Goal: Information Seeking & Learning: Compare options

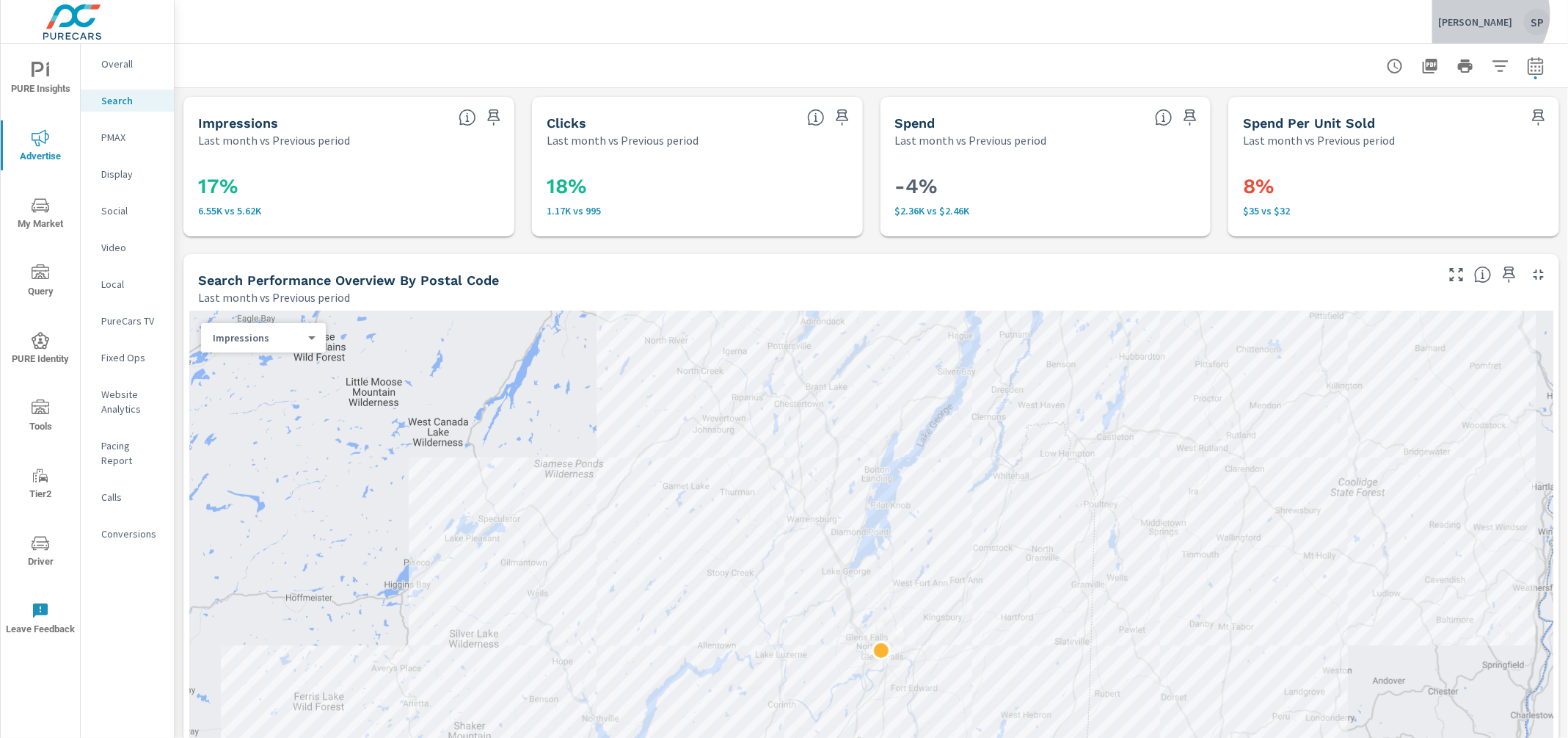
click at [1508, 14] on div "Della Mazda SP" at bounding box center [1494, 22] width 112 height 26
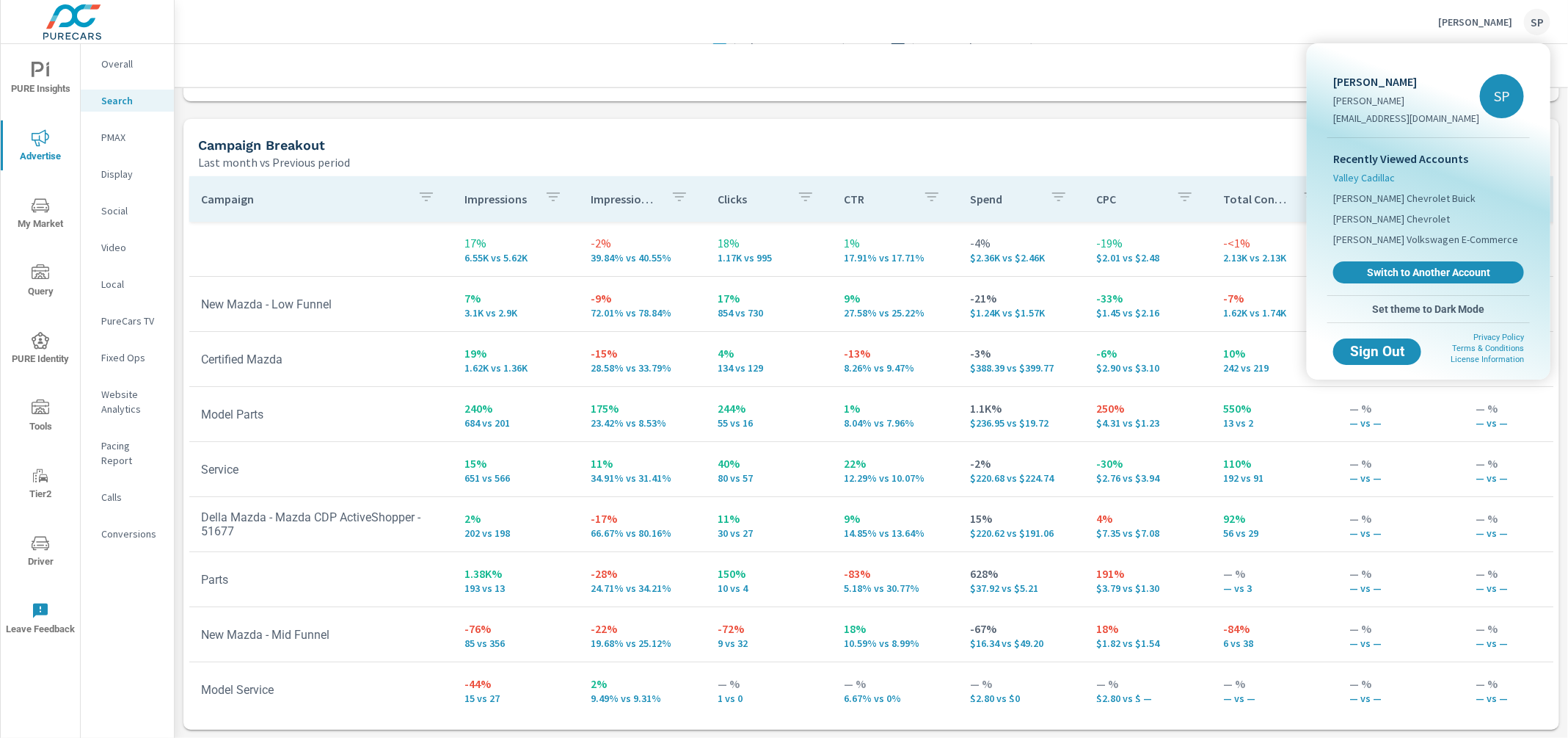
click at [1386, 173] on span "Valley Cadillac" at bounding box center [1364, 177] width 62 height 15
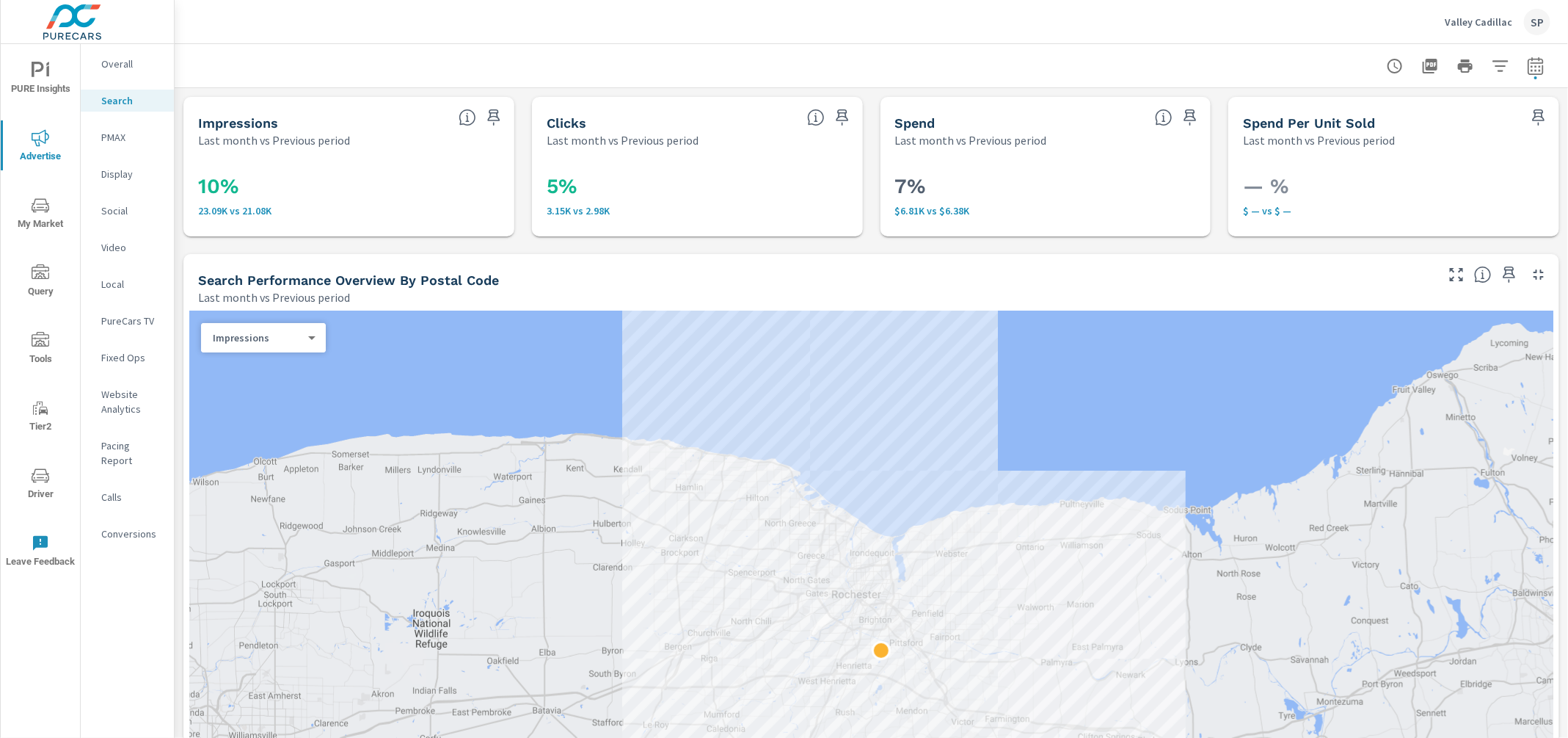
click at [119, 60] on p "Overall" at bounding box center [131, 63] width 61 height 15
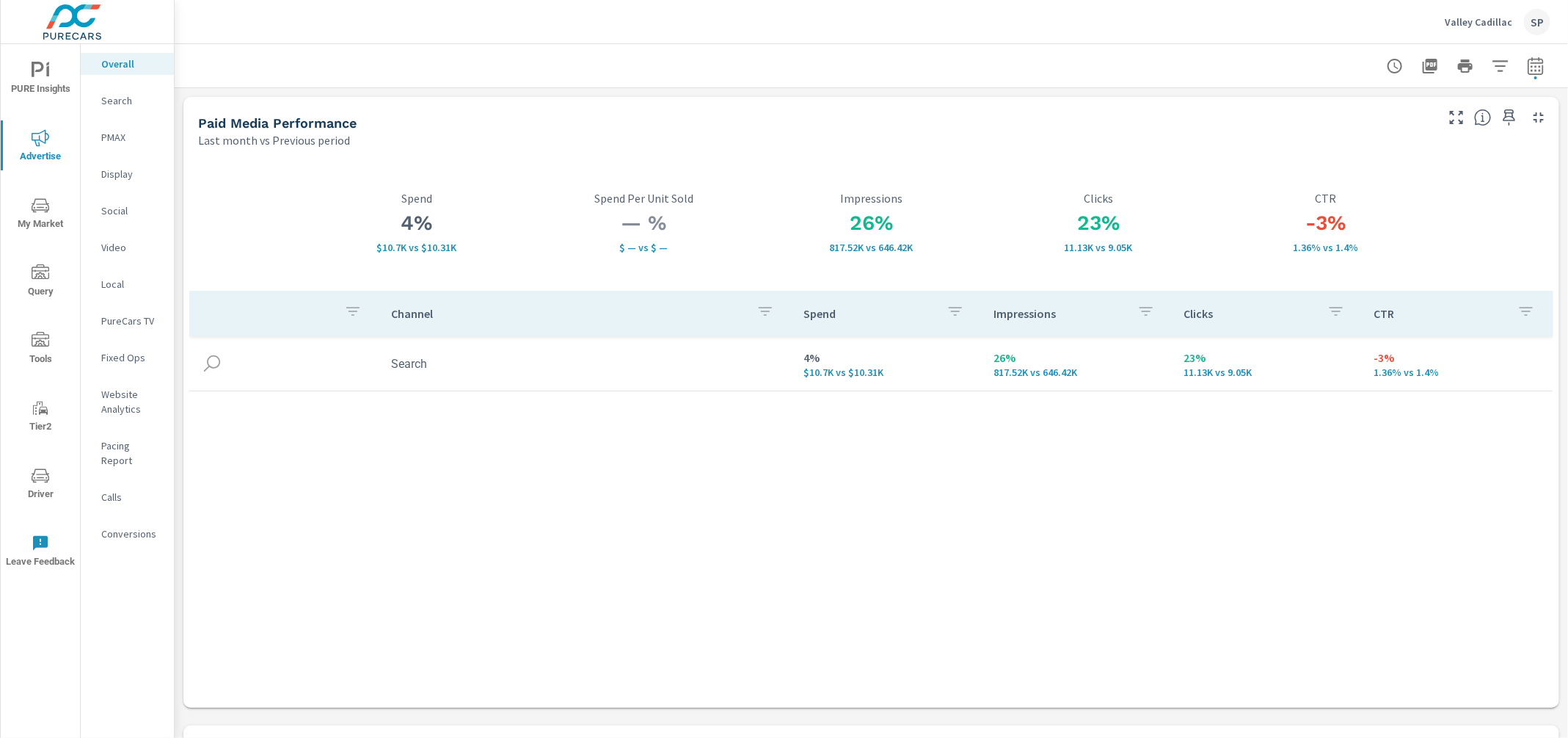
click at [1539, 63] on icon "button" at bounding box center [1535, 65] width 15 height 18
select select "Last month"
select select "Previous period"
click at [1193, 19] on div "Valley Cadillac SP" at bounding box center [871, 21] width 1358 height 43
click at [41, 93] on span "PURE Insights" at bounding box center [41, 79] width 71 height 36
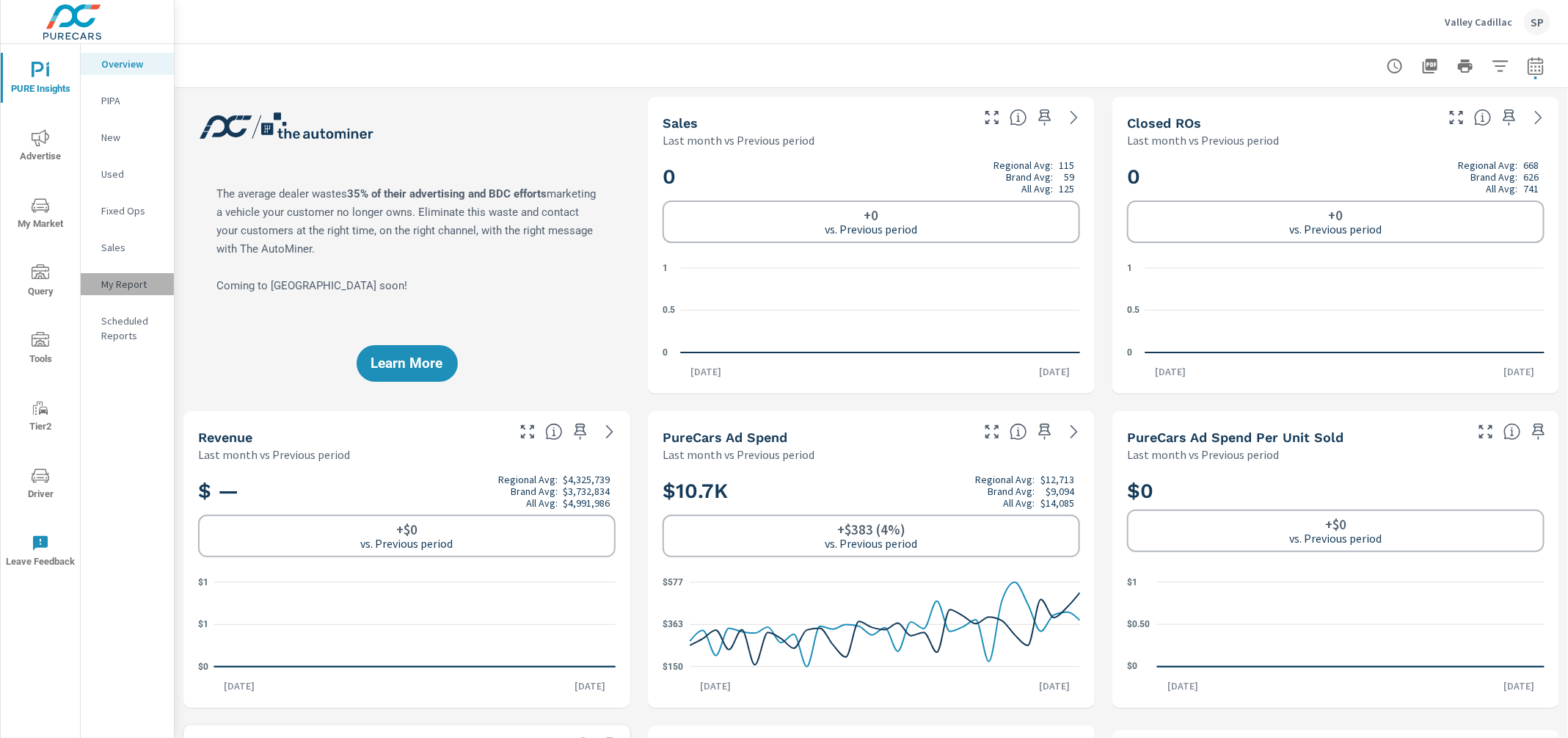
click at [124, 287] on p "My Report" at bounding box center [131, 284] width 61 height 15
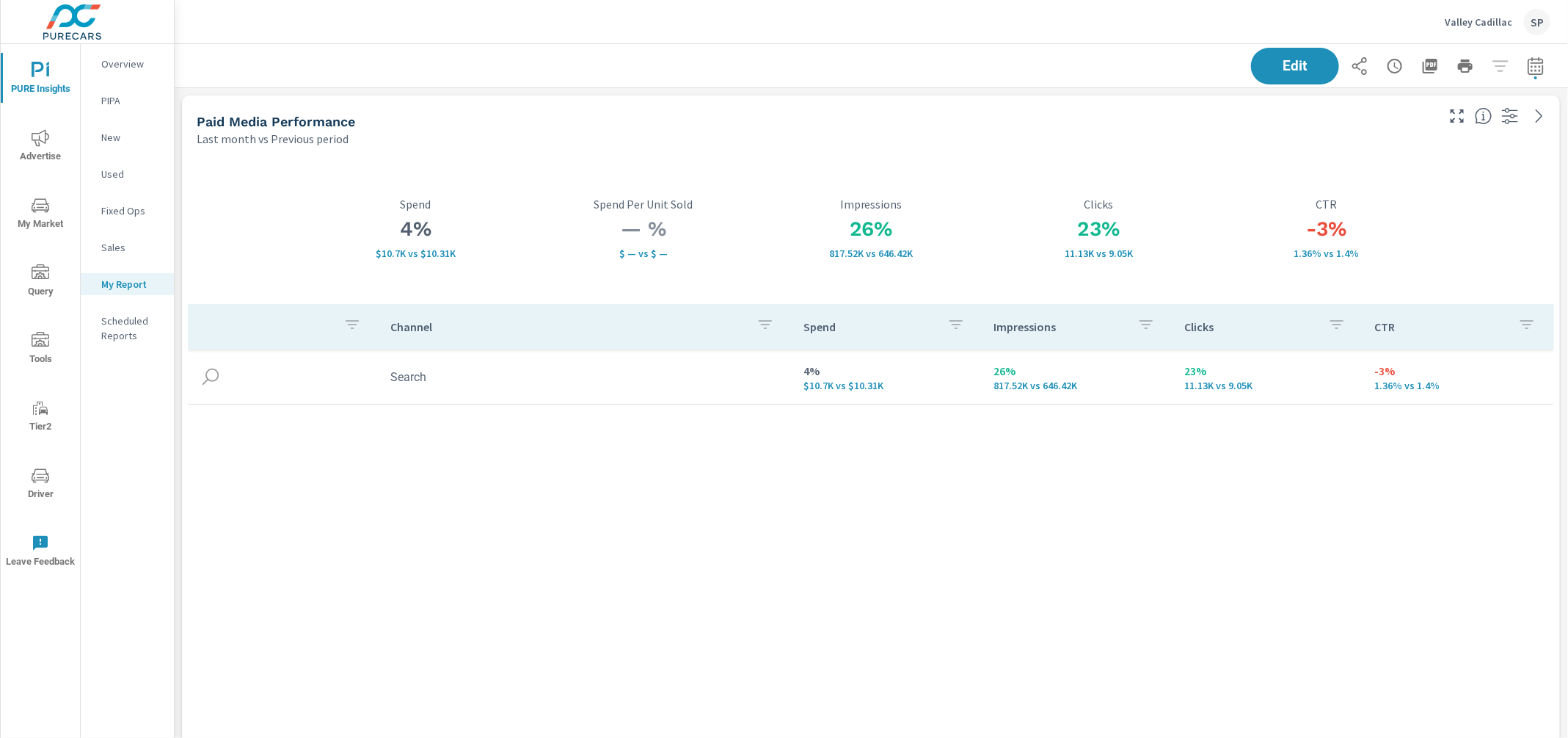
scroll to position [4566, 1394]
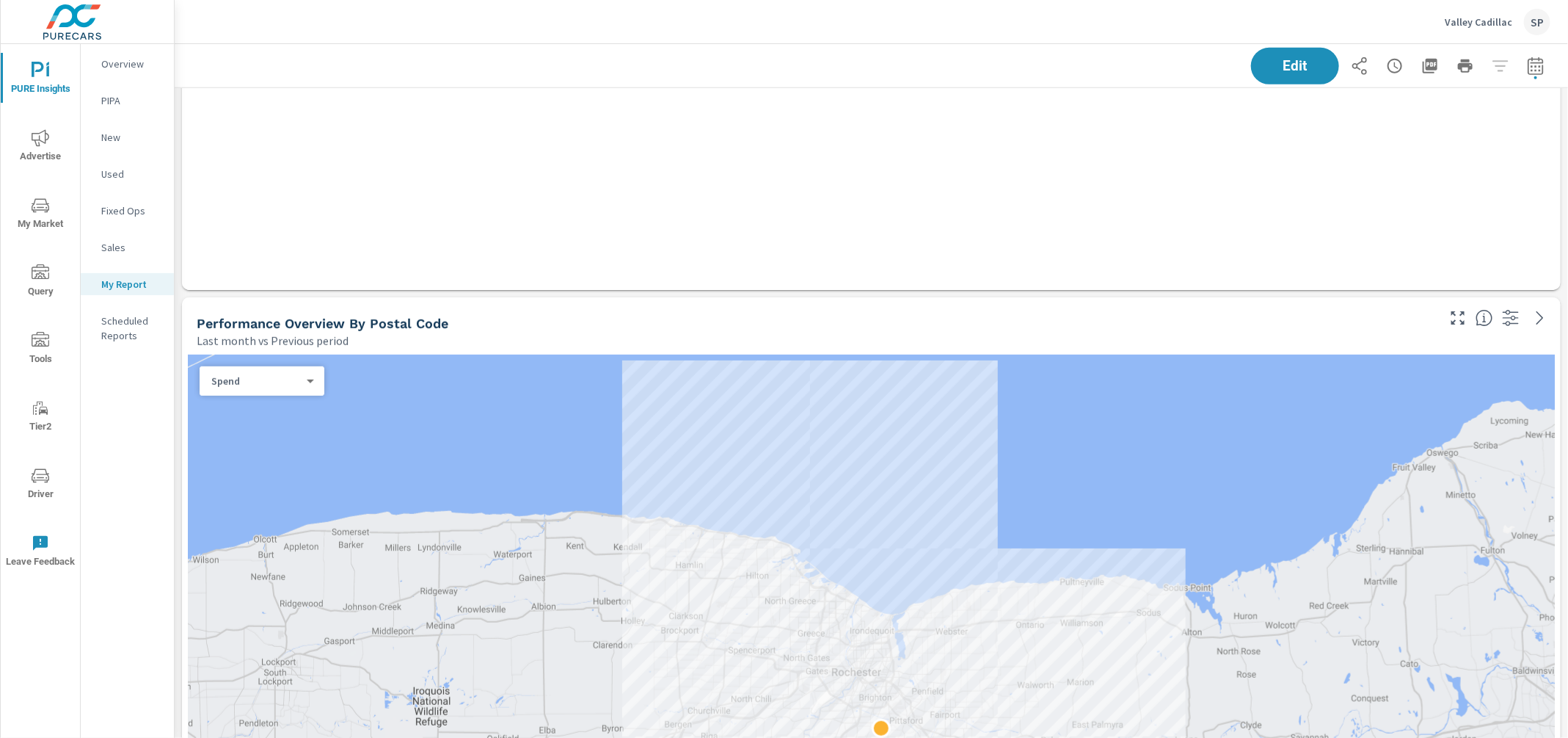
scroll to position [469, 0]
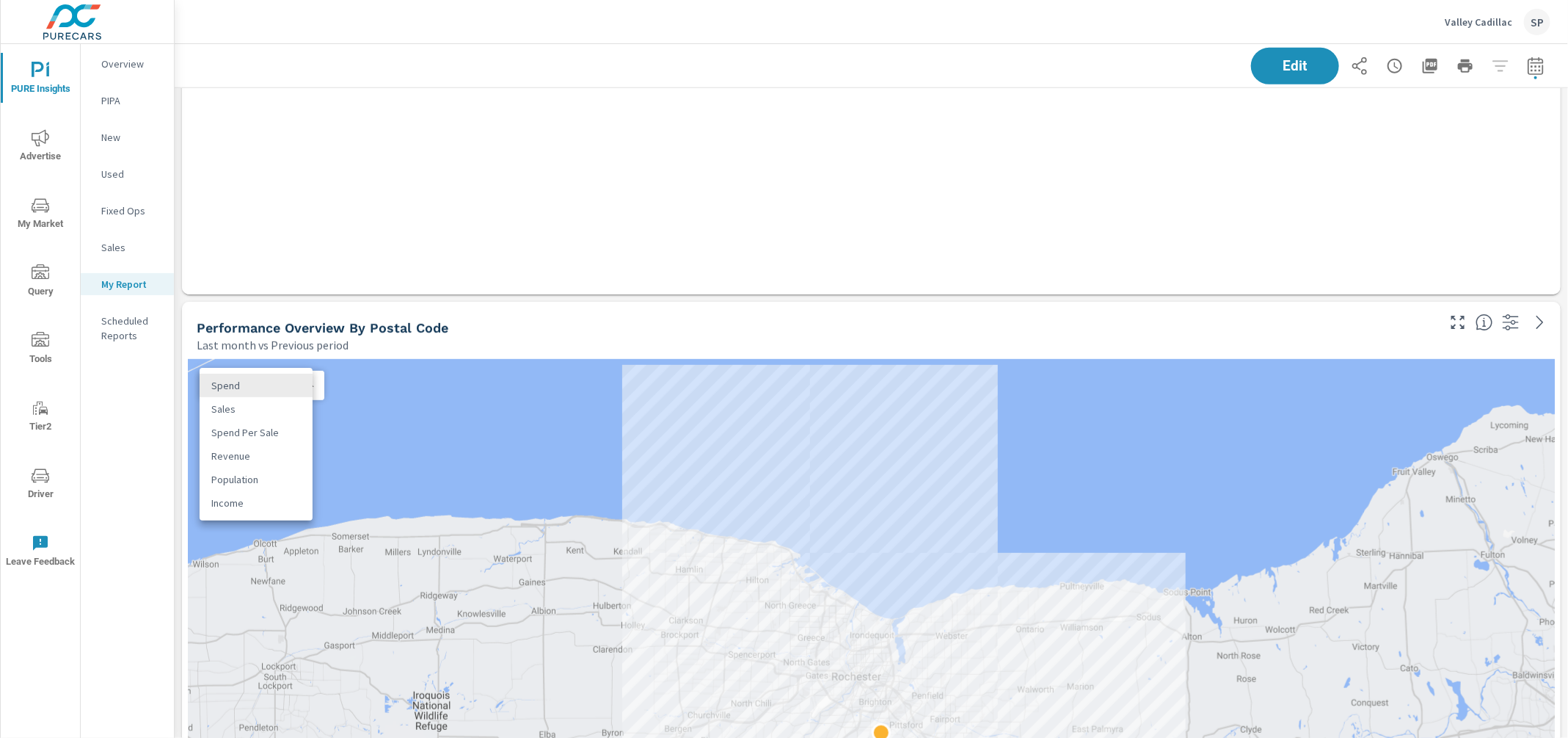
click at [308, 389] on body "PURE Insights Advertise My Market Query Tools Tier2 Driver Leave Feedback Overv…" at bounding box center [784, 369] width 1568 height 738
click at [516, 307] on div at bounding box center [784, 369] width 1568 height 738
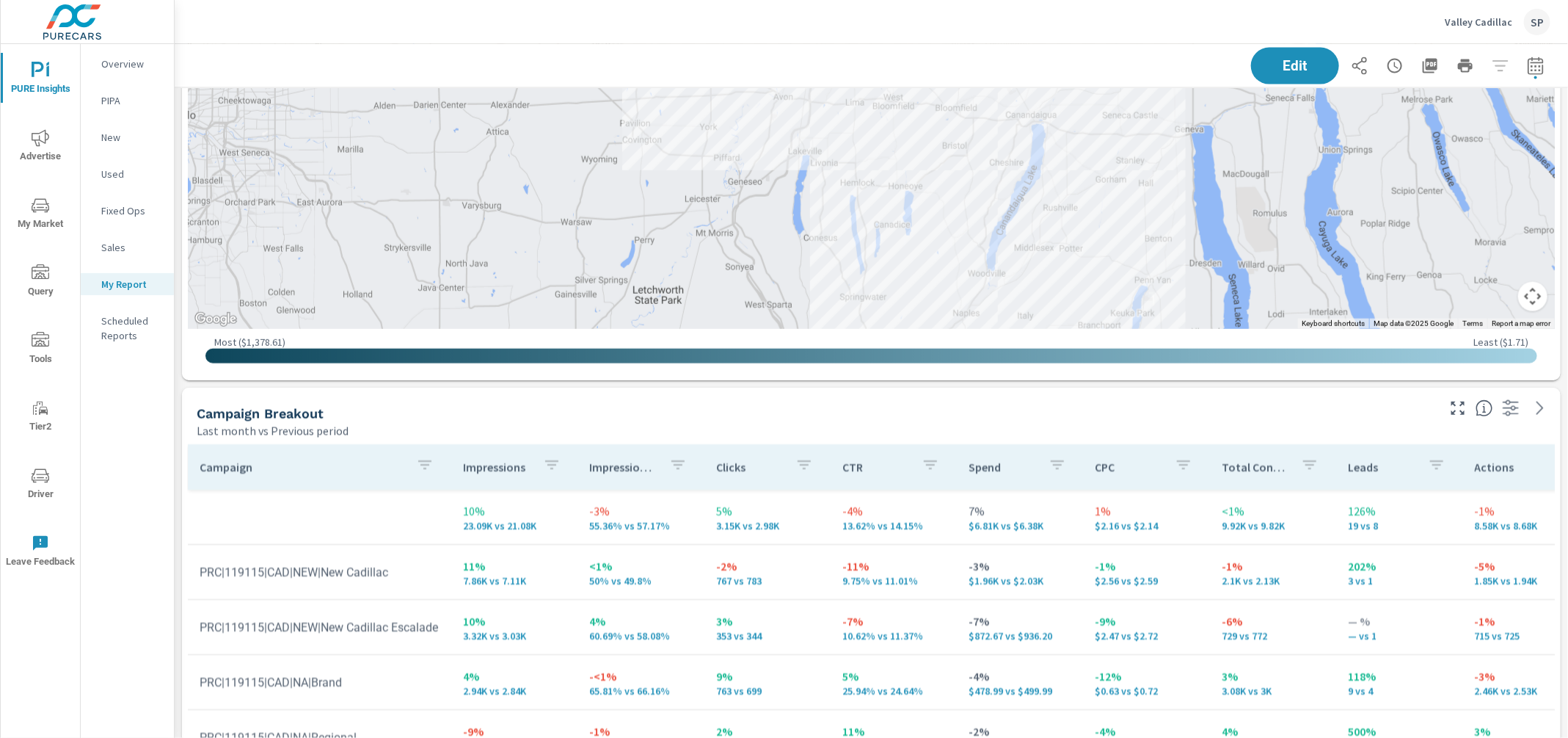
scroll to position [1236, 0]
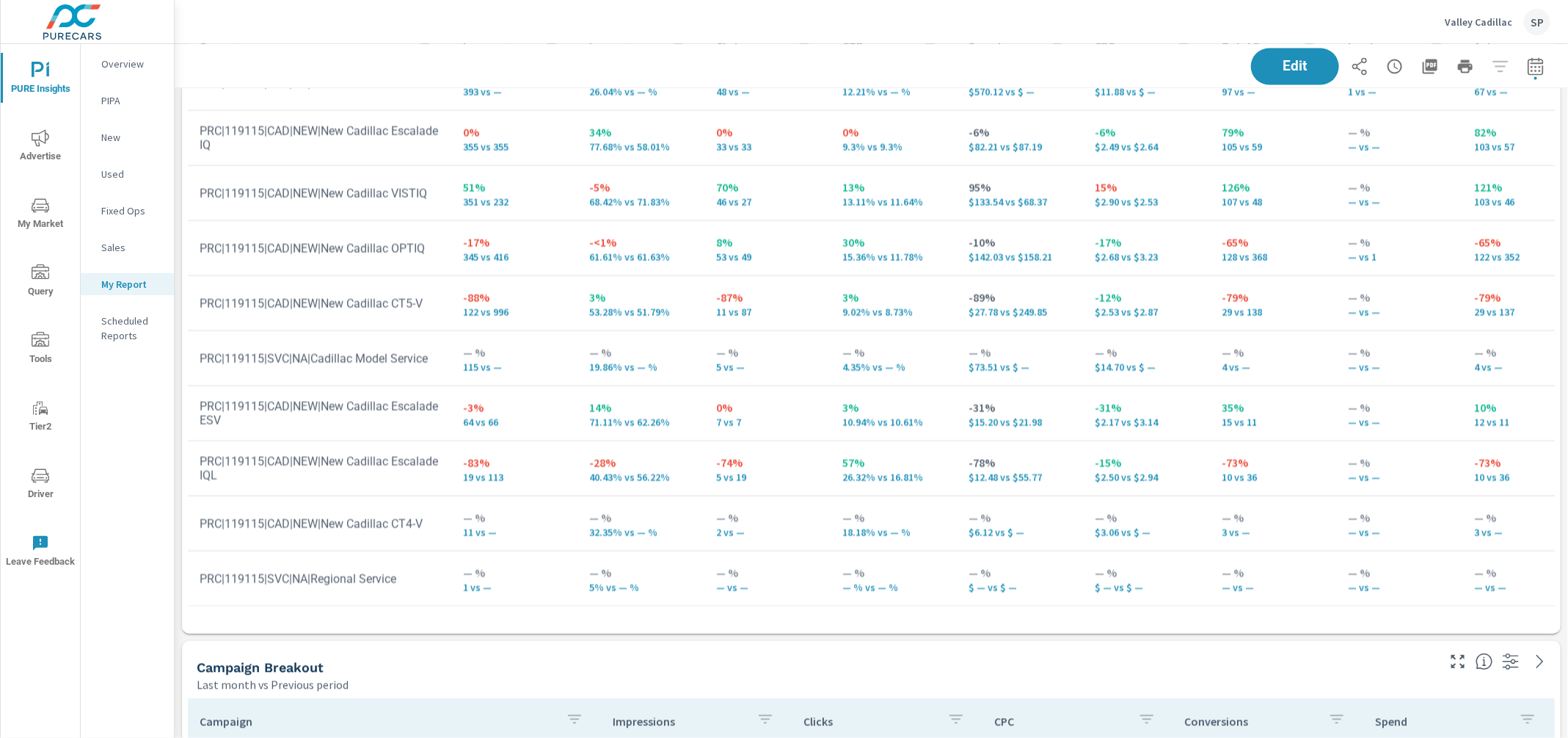
scroll to position [1625, 0]
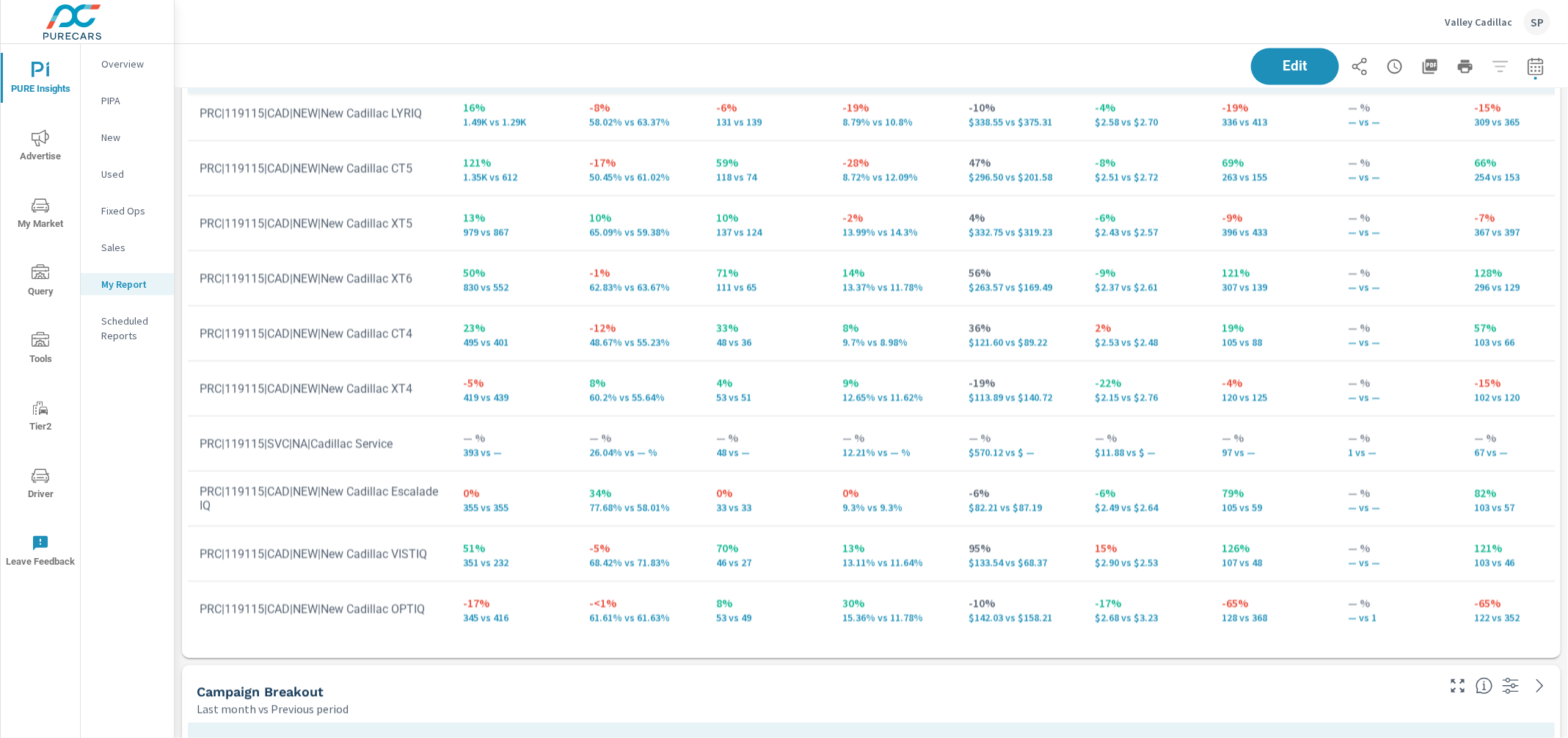
scroll to position [47, 0]
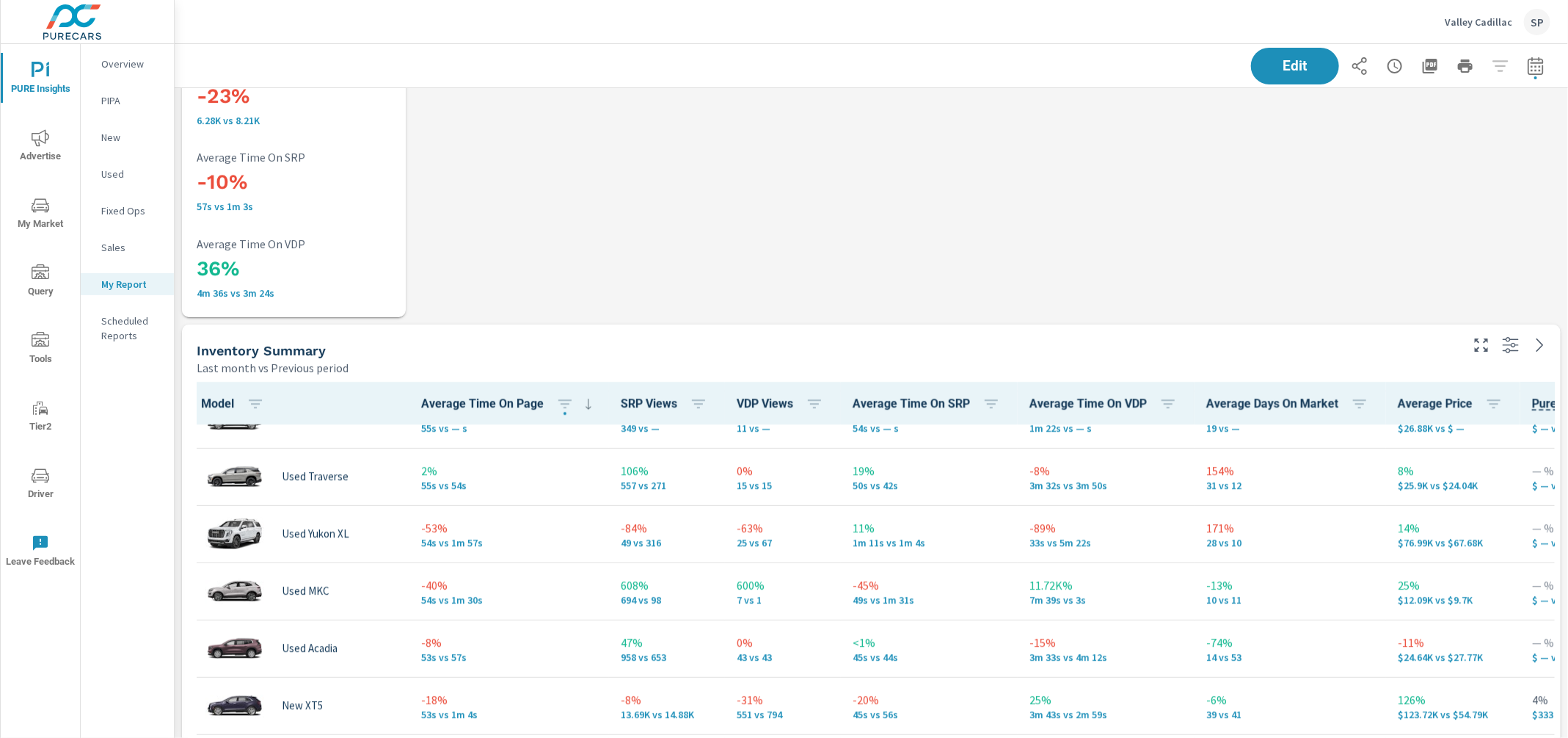
scroll to position [3915, 0]
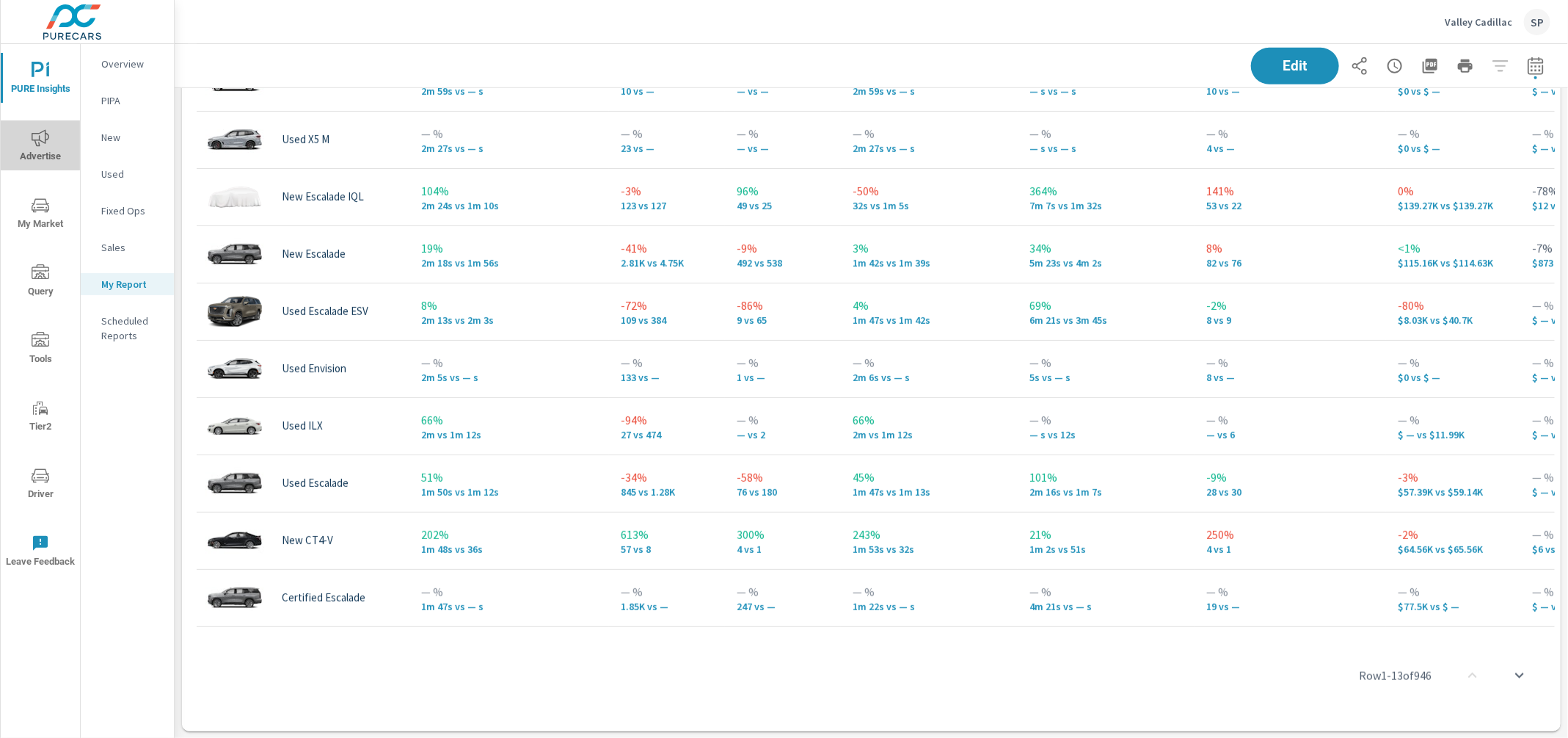
click at [33, 139] on icon "nav menu" at bounding box center [41, 138] width 18 height 17
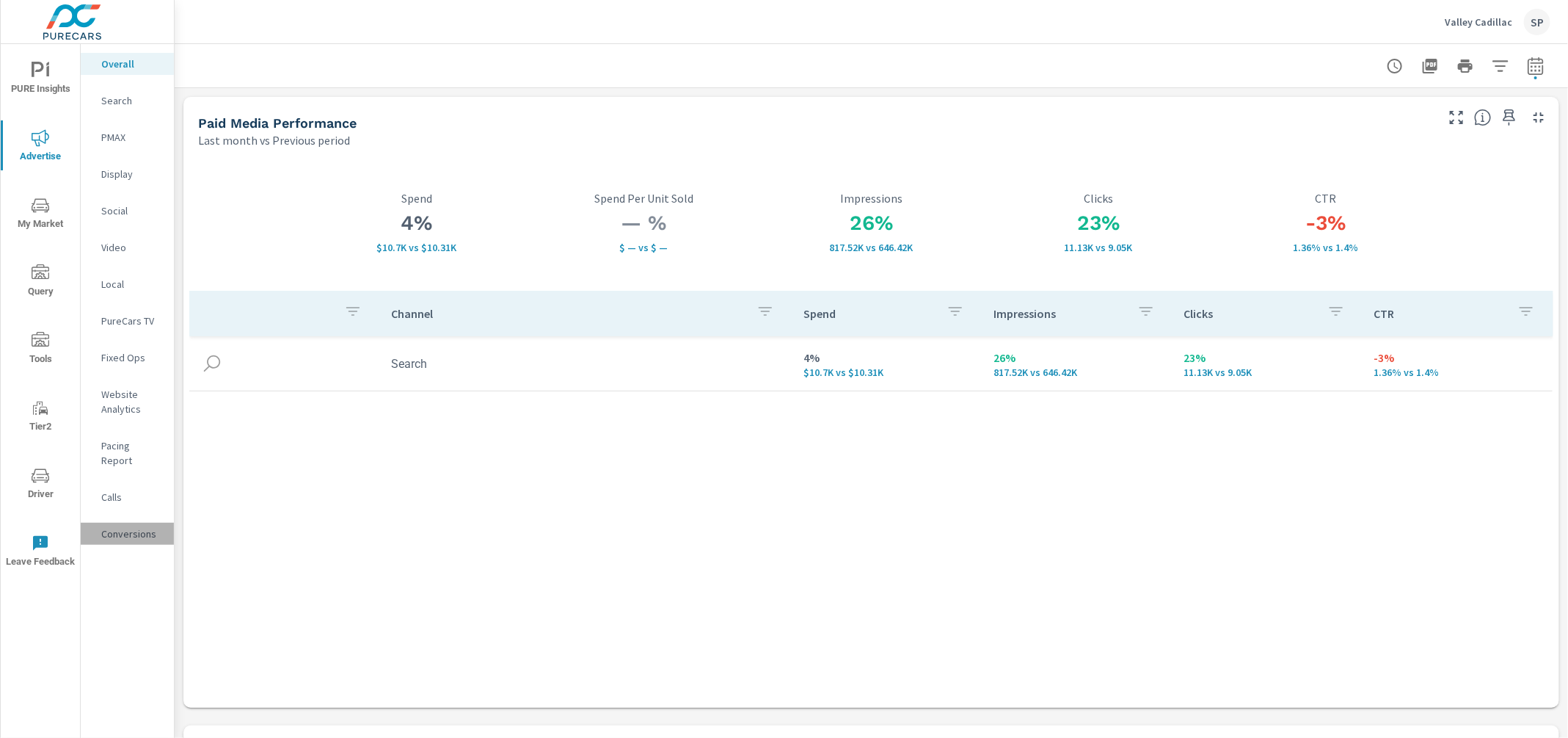
click at [123, 526] on p "Conversions" at bounding box center [131, 533] width 61 height 15
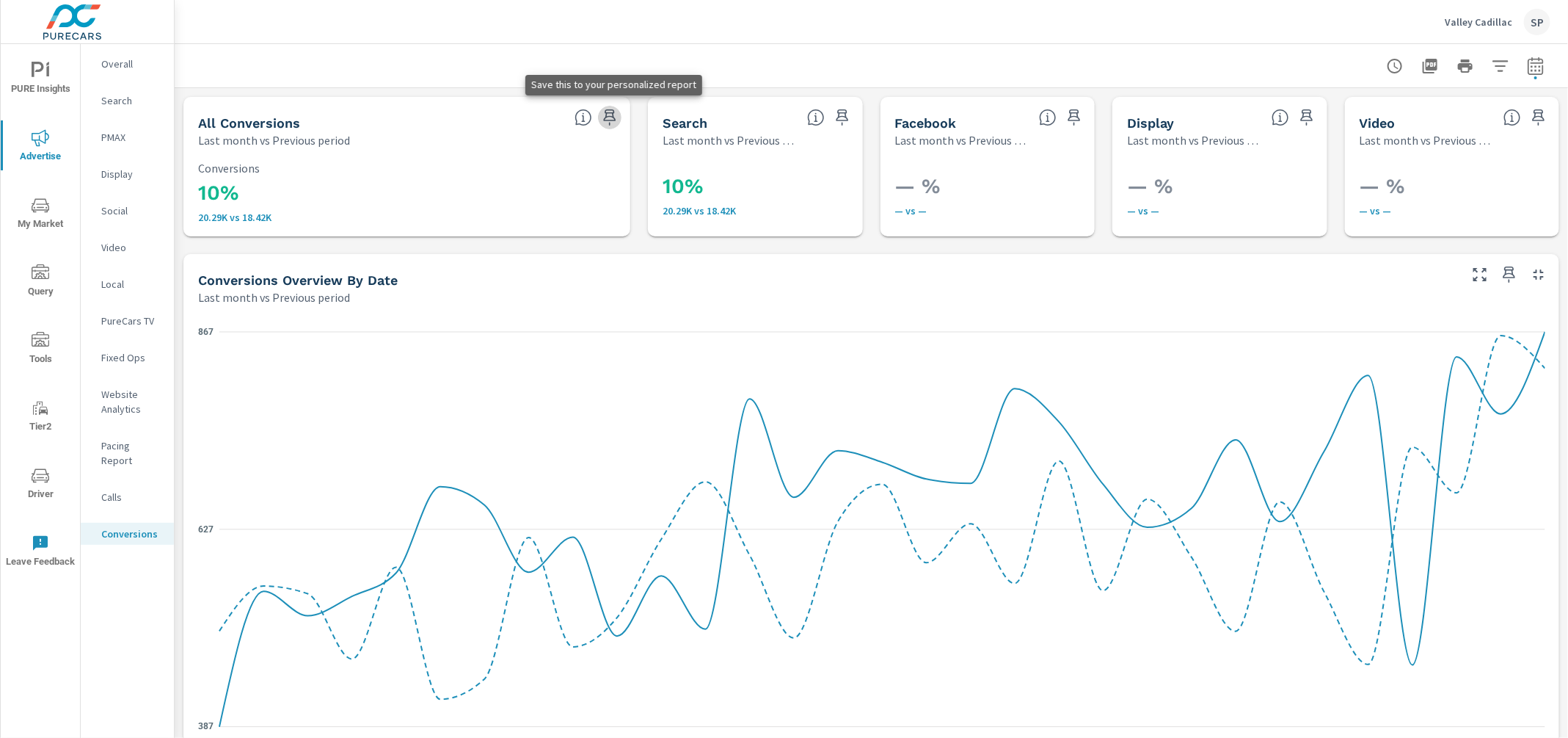
click at [609, 116] on icon "button" at bounding box center [610, 117] width 12 height 16
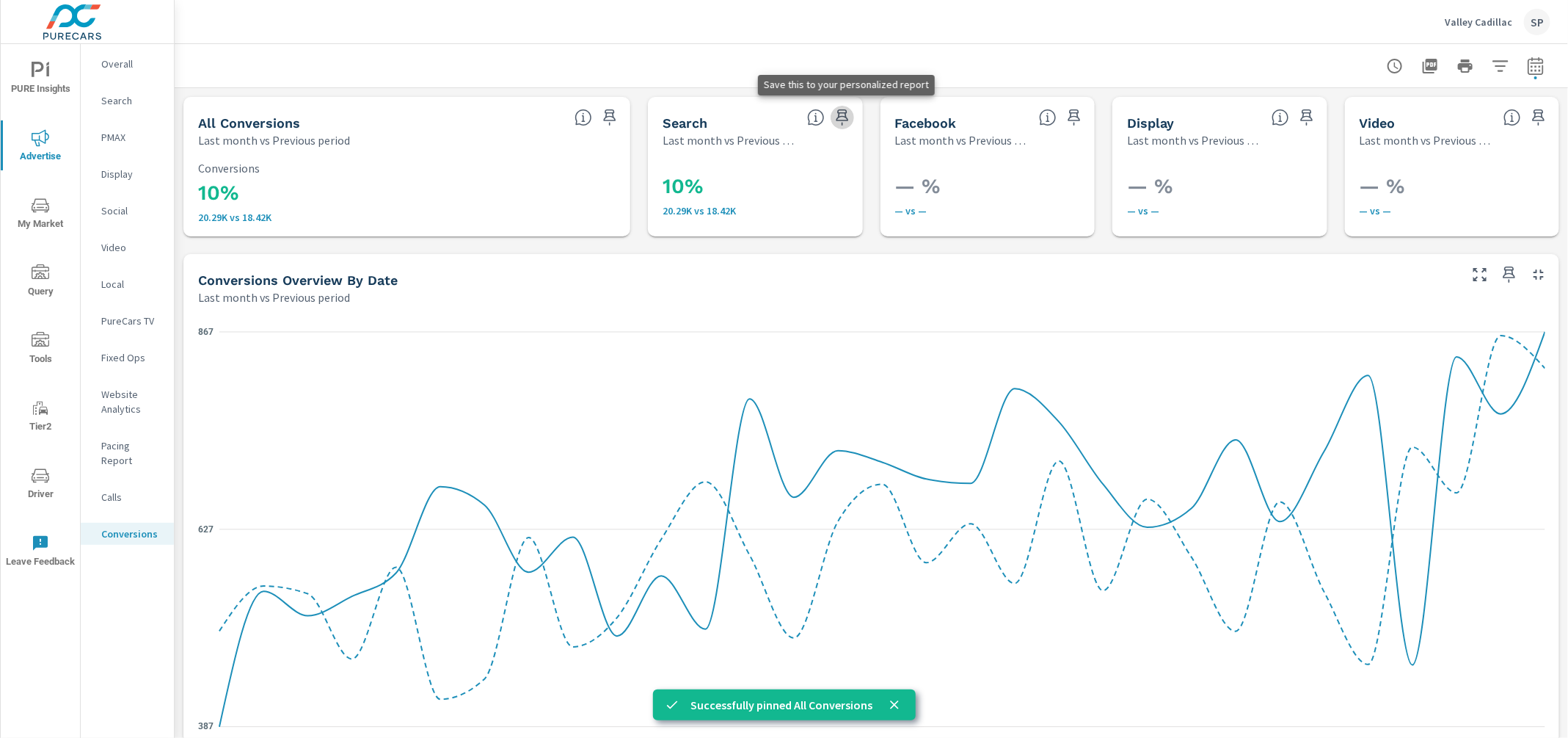
click at [843, 116] on icon "button" at bounding box center [842, 117] width 12 height 16
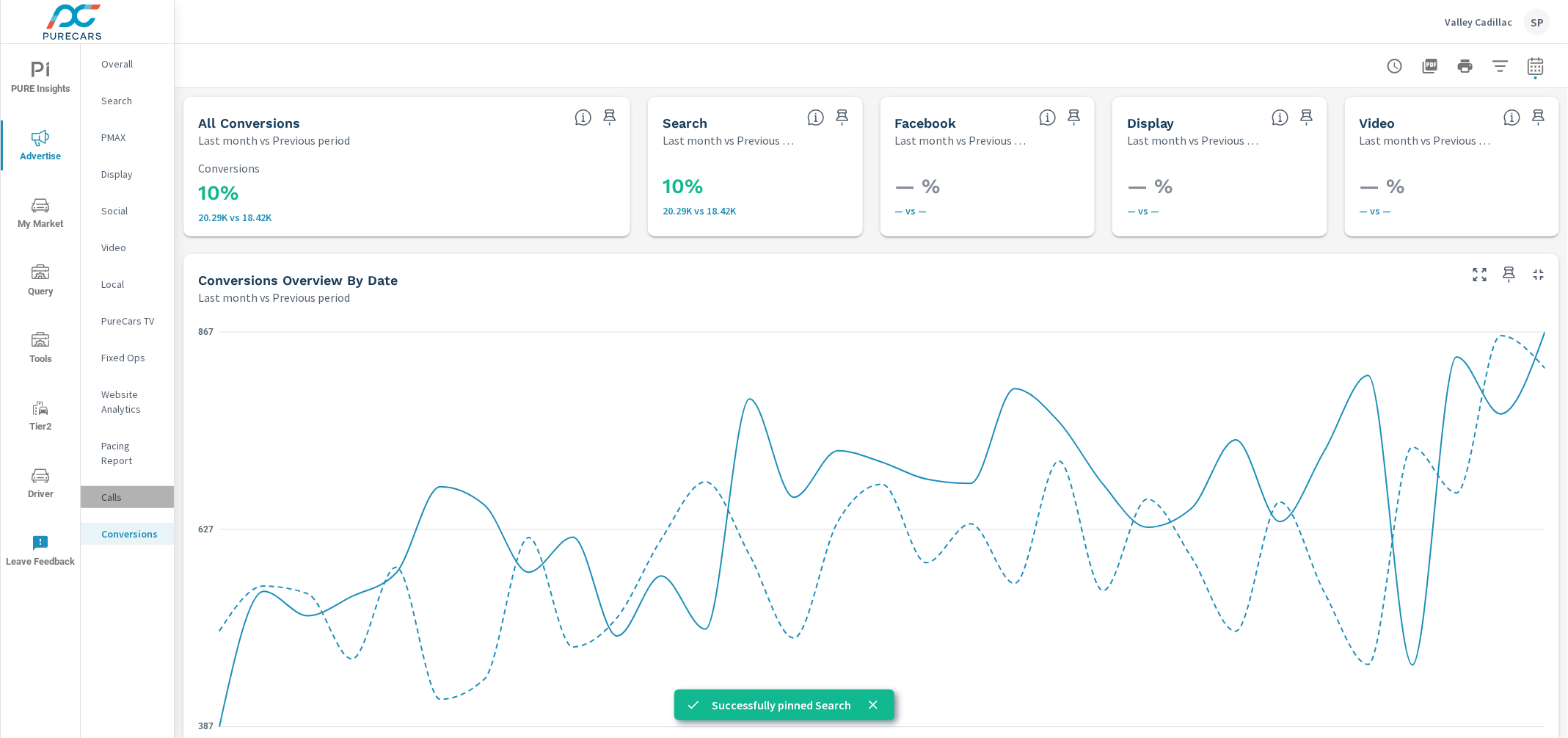
click at [108, 489] on p "Calls" at bounding box center [131, 496] width 61 height 15
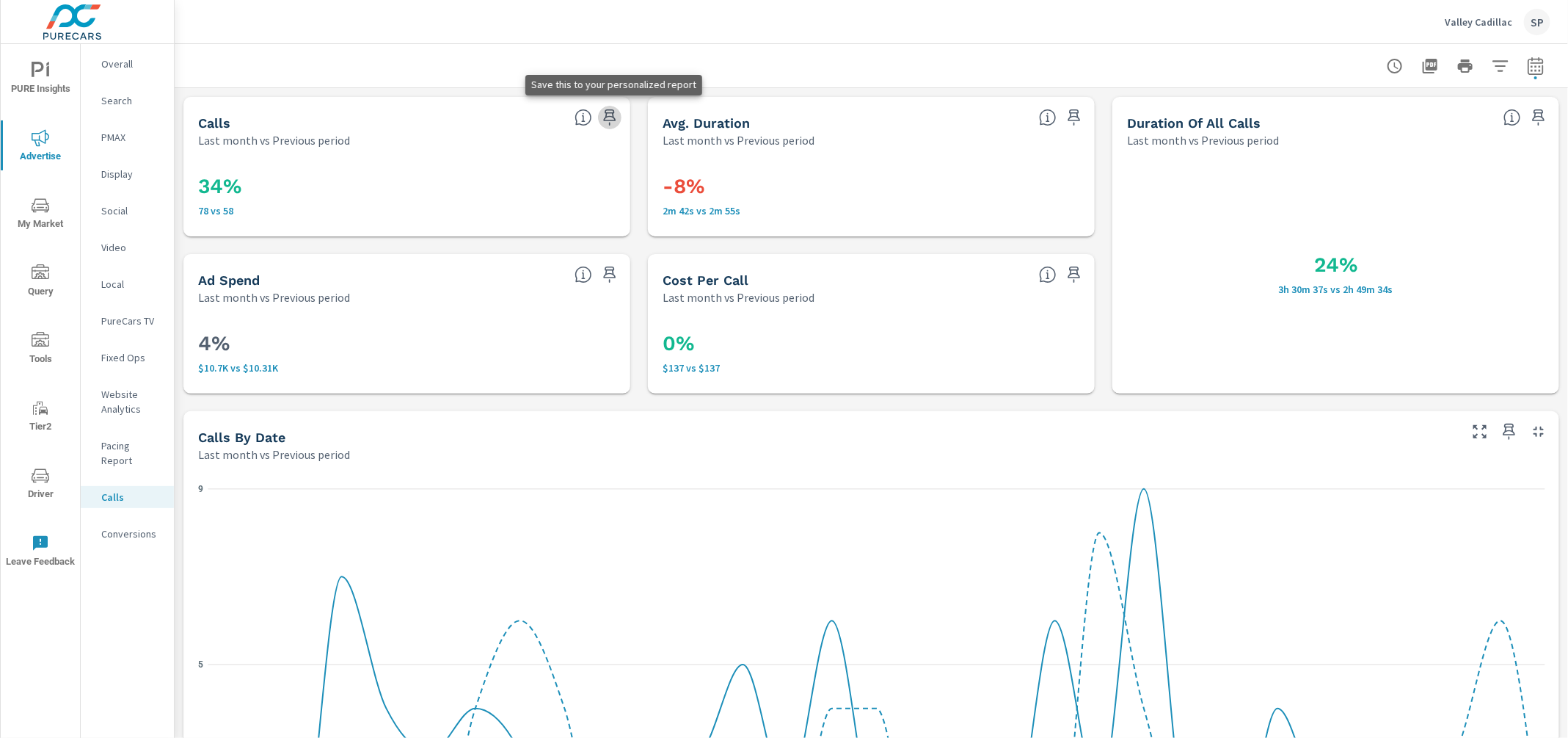
click at [611, 116] on icon "button" at bounding box center [610, 117] width 12 height 16
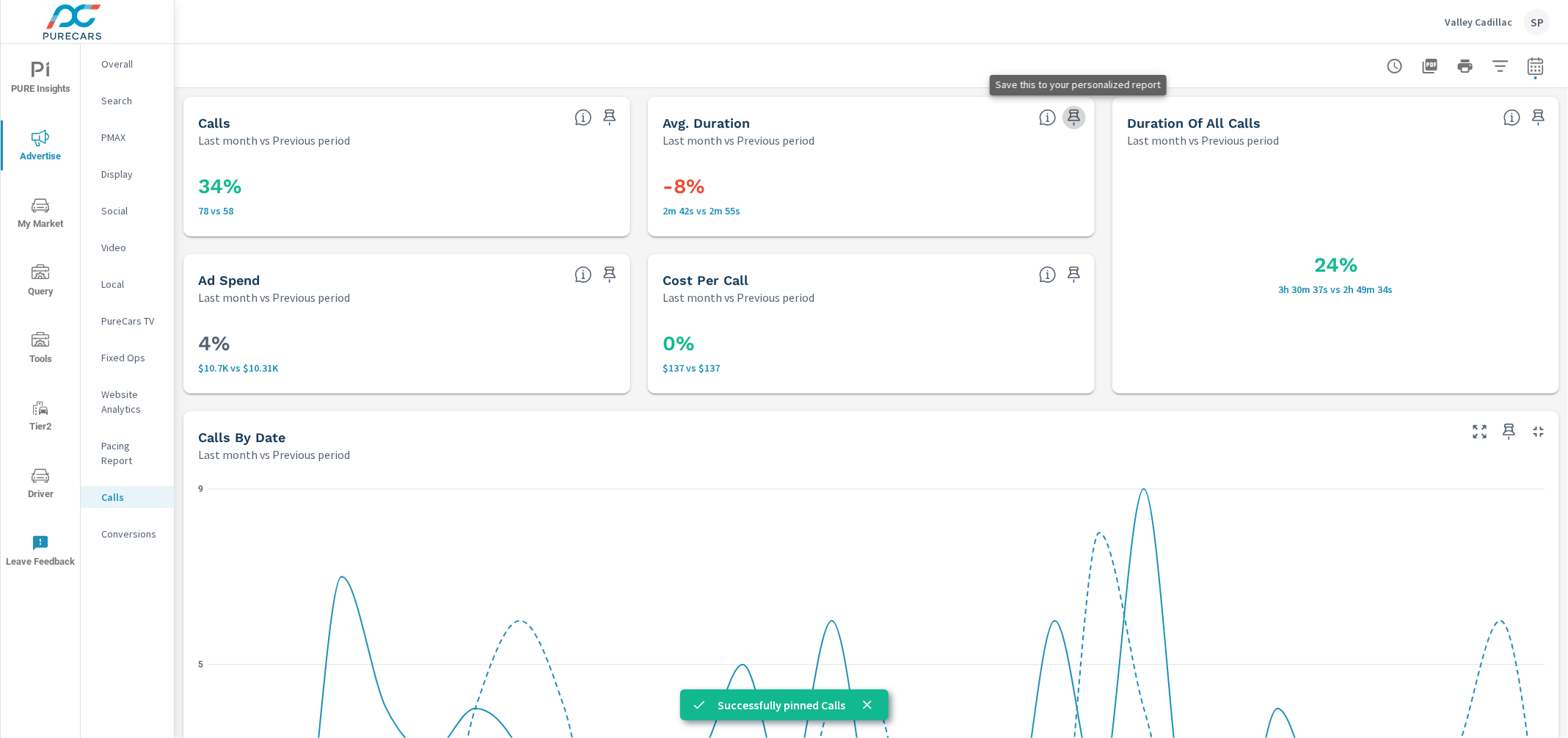
click at [1075, 113] on icon "button" at bounding box center [1074, 117] width 18 height 18
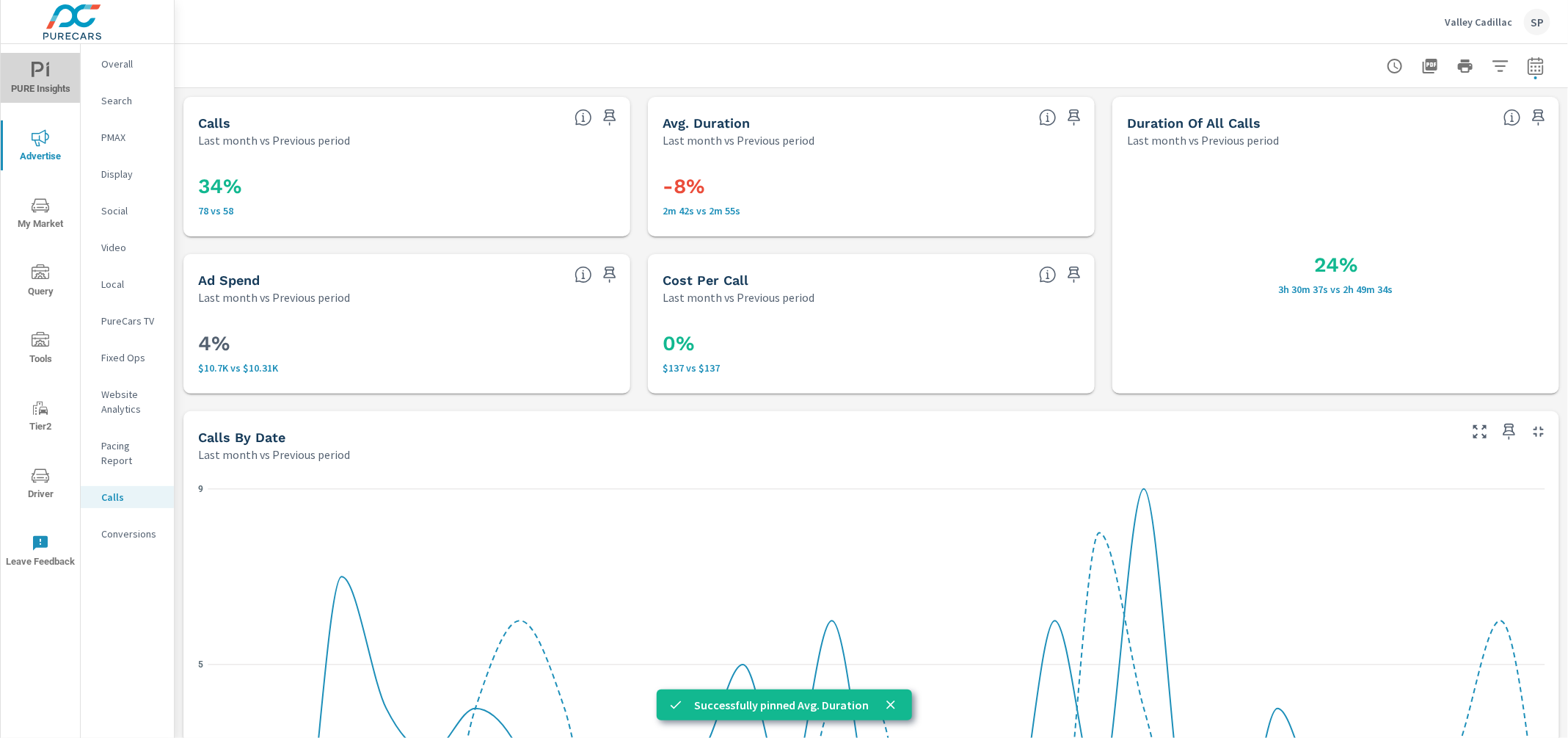
click at [38, 90] on span "PURE Insights" at bounding box center [41, 79] width 71 height 36
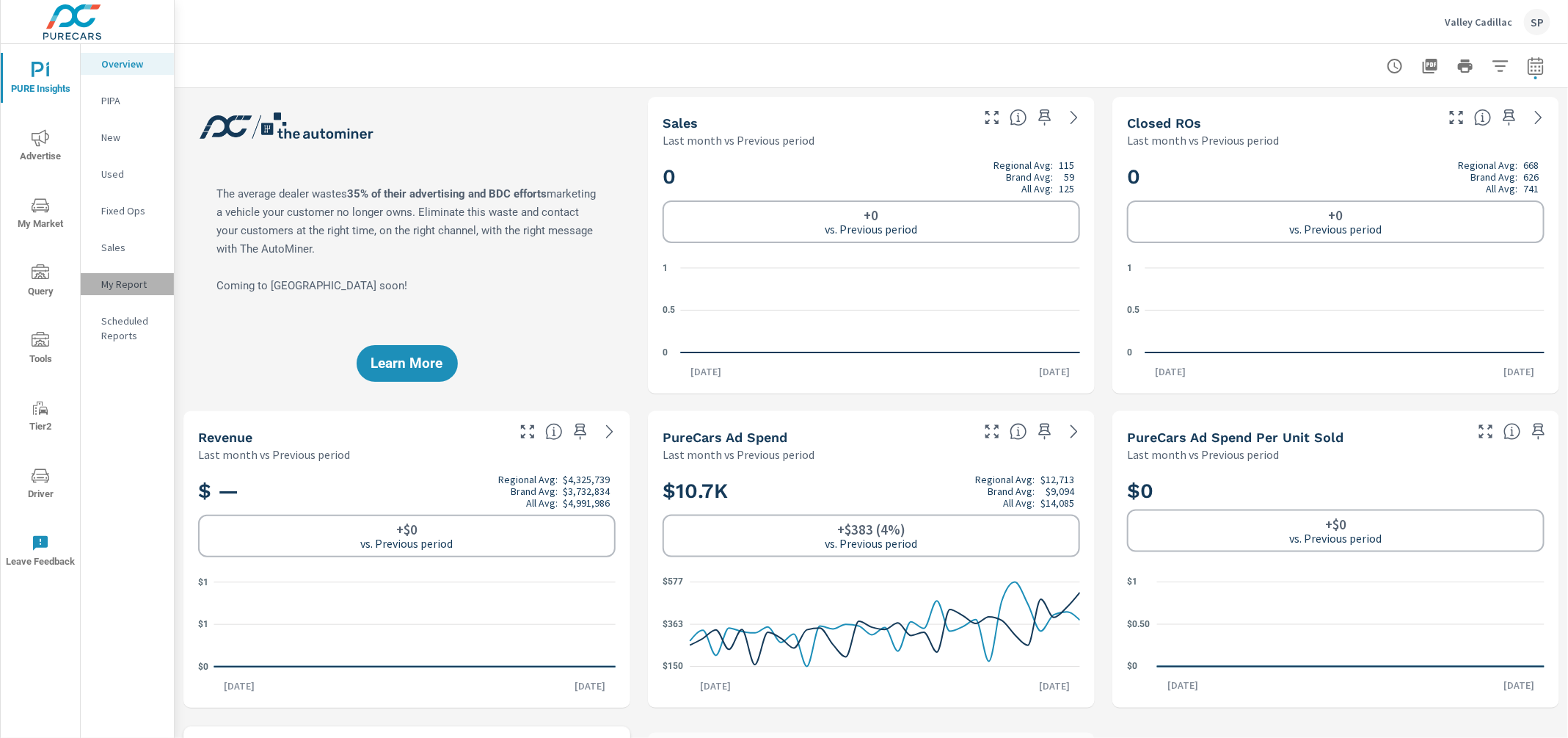
click at [125, 273] on div "My Report" at bounding box center [128, 284] width 93 height 22
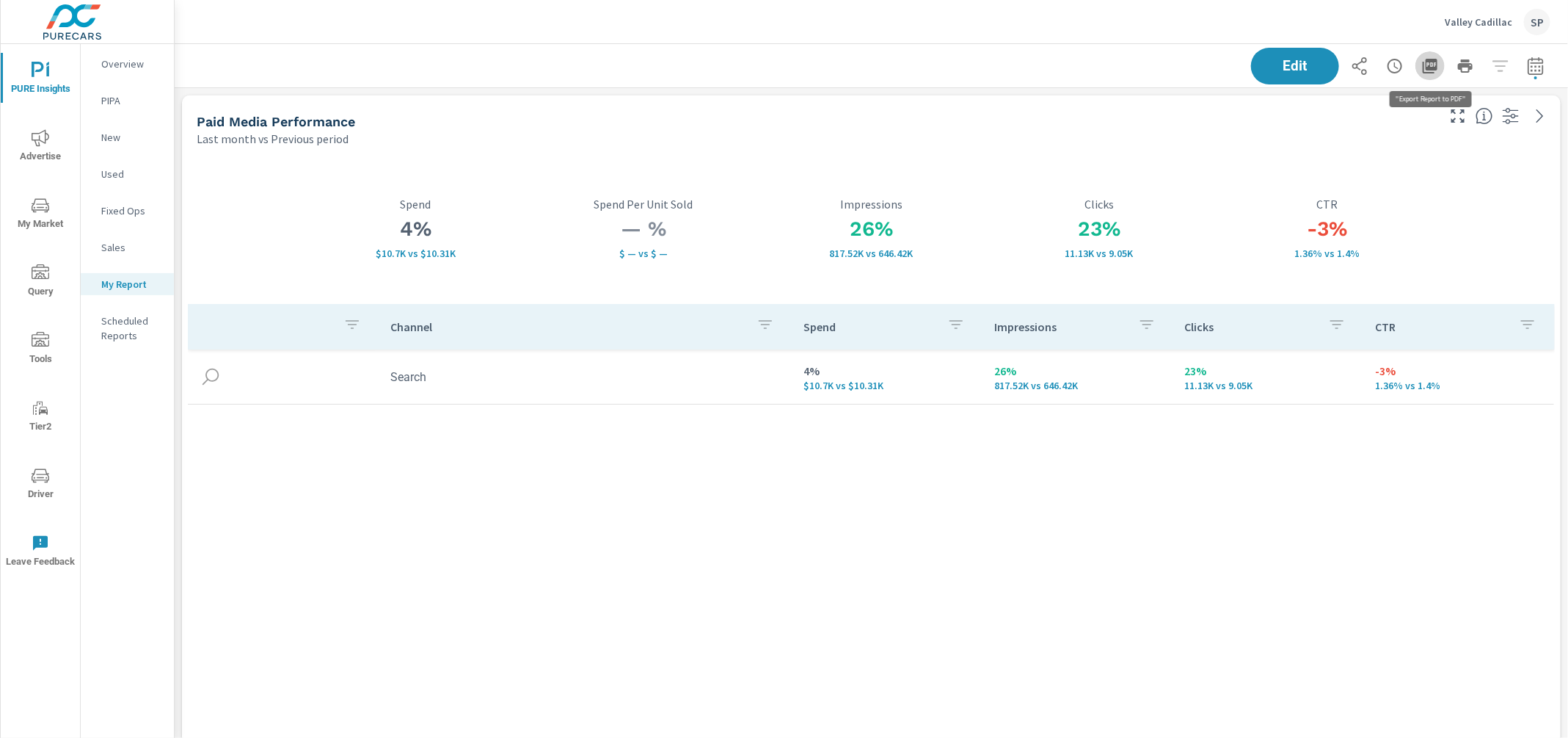
click at [1434, 67] on icon "button" at bounding box center [1430, 66] width 15 height 15
click at [1540, 64] on icon "button" at bounding box center [1535, 66] width 18 height 18
select select "Last month"
select select "Previous period"
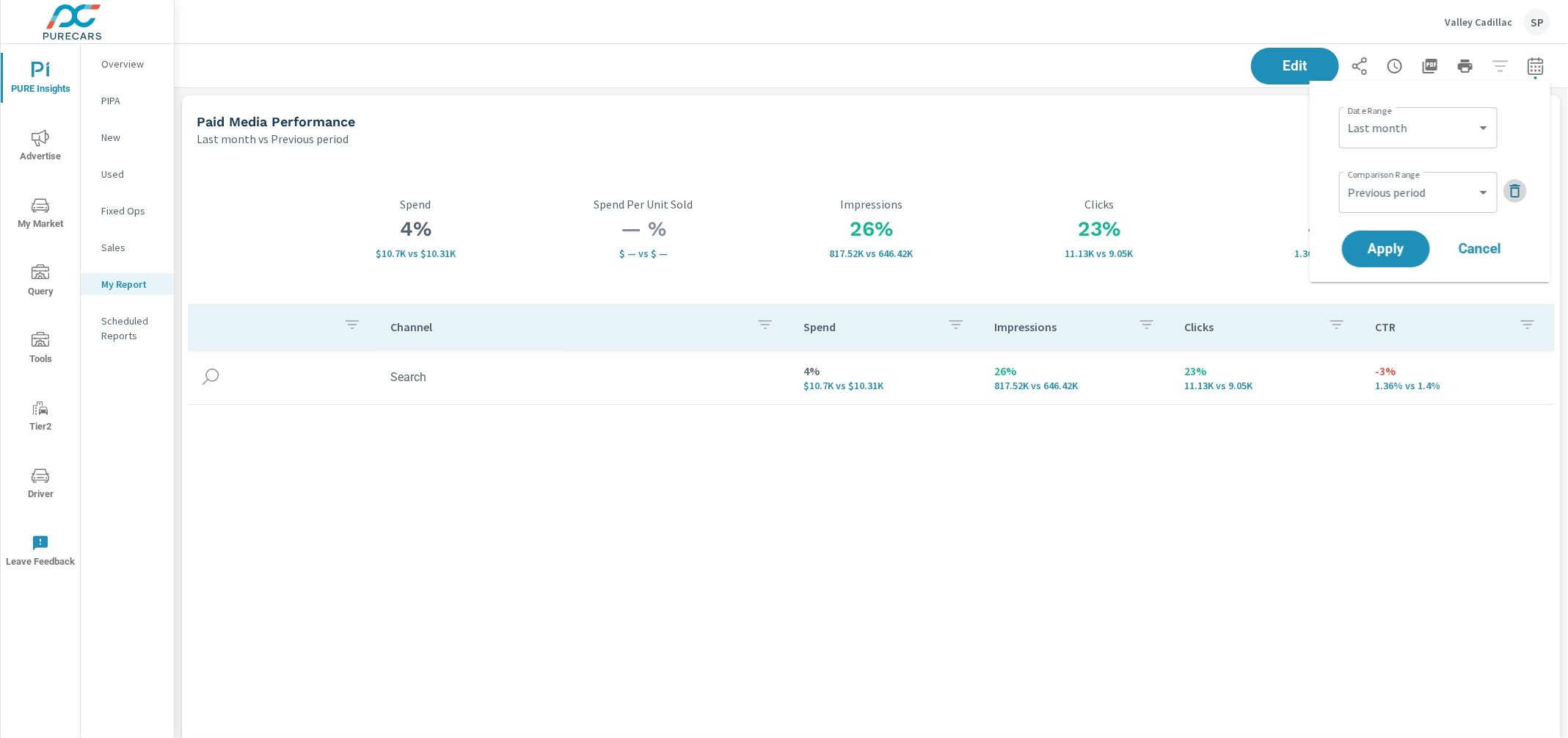
click at [1518, 186] on icon "button" at bounding box center [1515, 190] width 11 height 13
click at [1386, 212] on span "Apply" at bounding box center [1386, 208] width 60 height 14
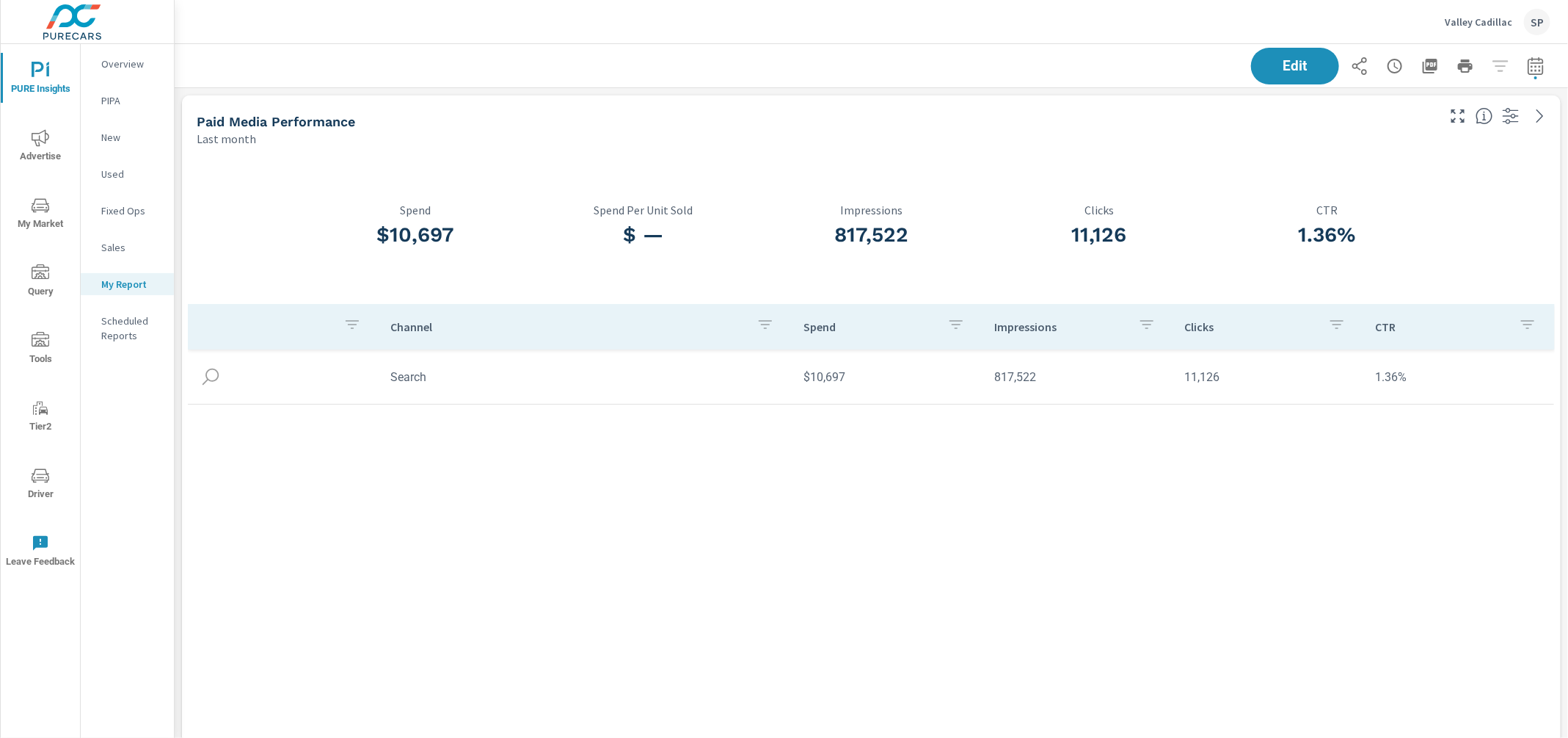
click at [48, 145] on icon "nav menu" at bounding box center [41, 138] width 18 height 18
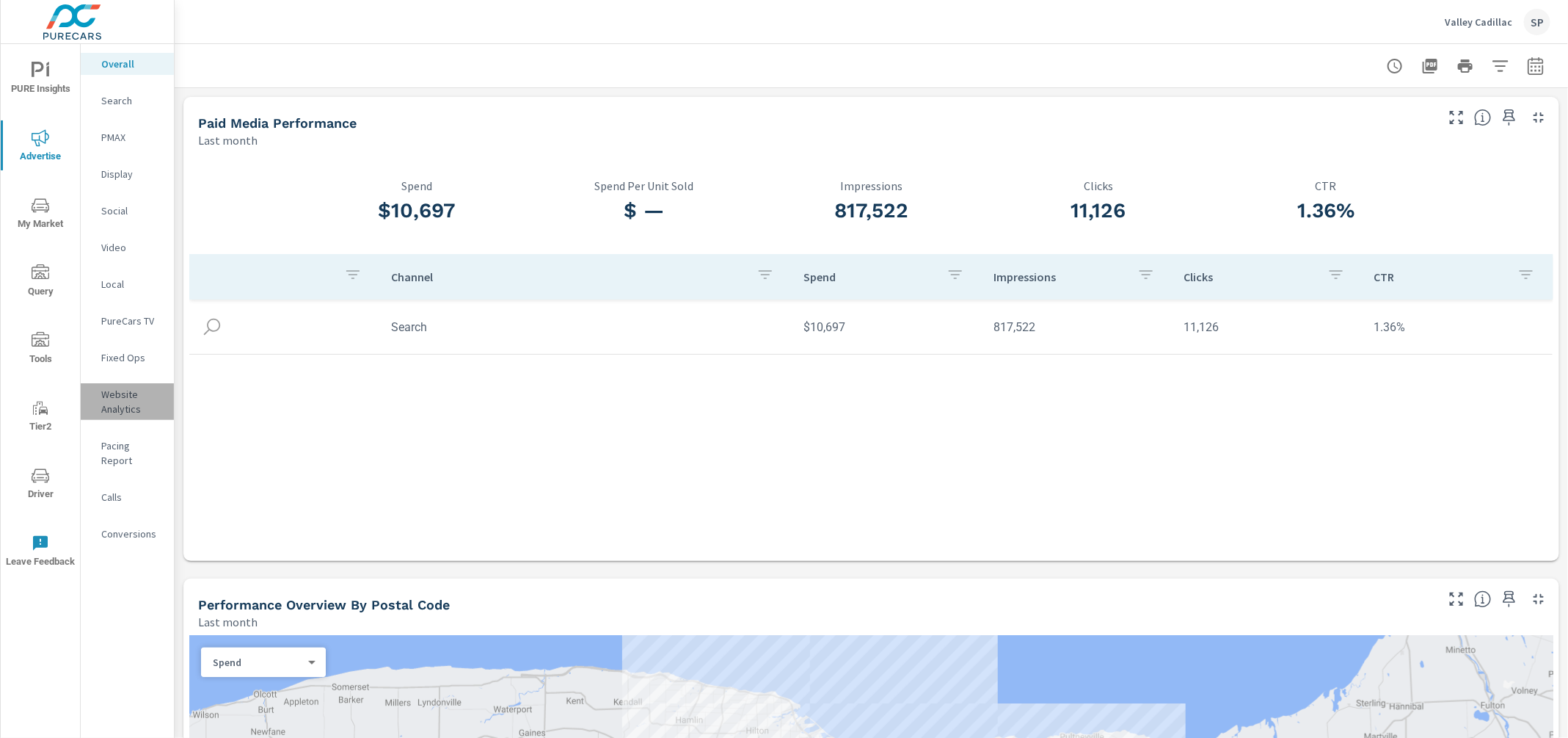
click at [119, 391] on p "Website Analytics" at bounding box center [131, 401] width 61 height 29
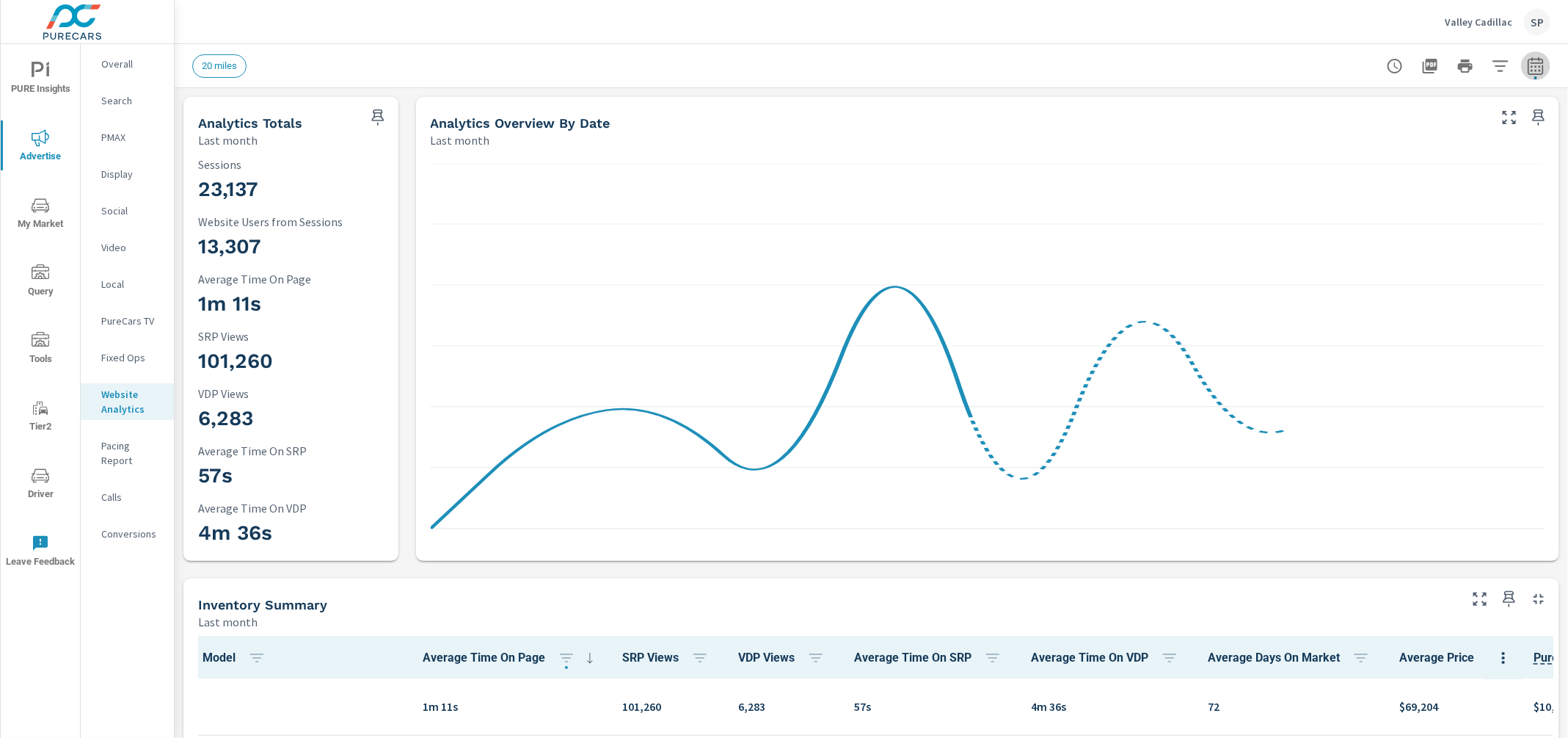
click at [1535, 57] on icon "button" at bounding box center [1535, 66] width 18 height 18
select select "Last month"
click at [1392, 166] on p "+ Add comparison" at bounding box center [1432, 166] width 188 height 18
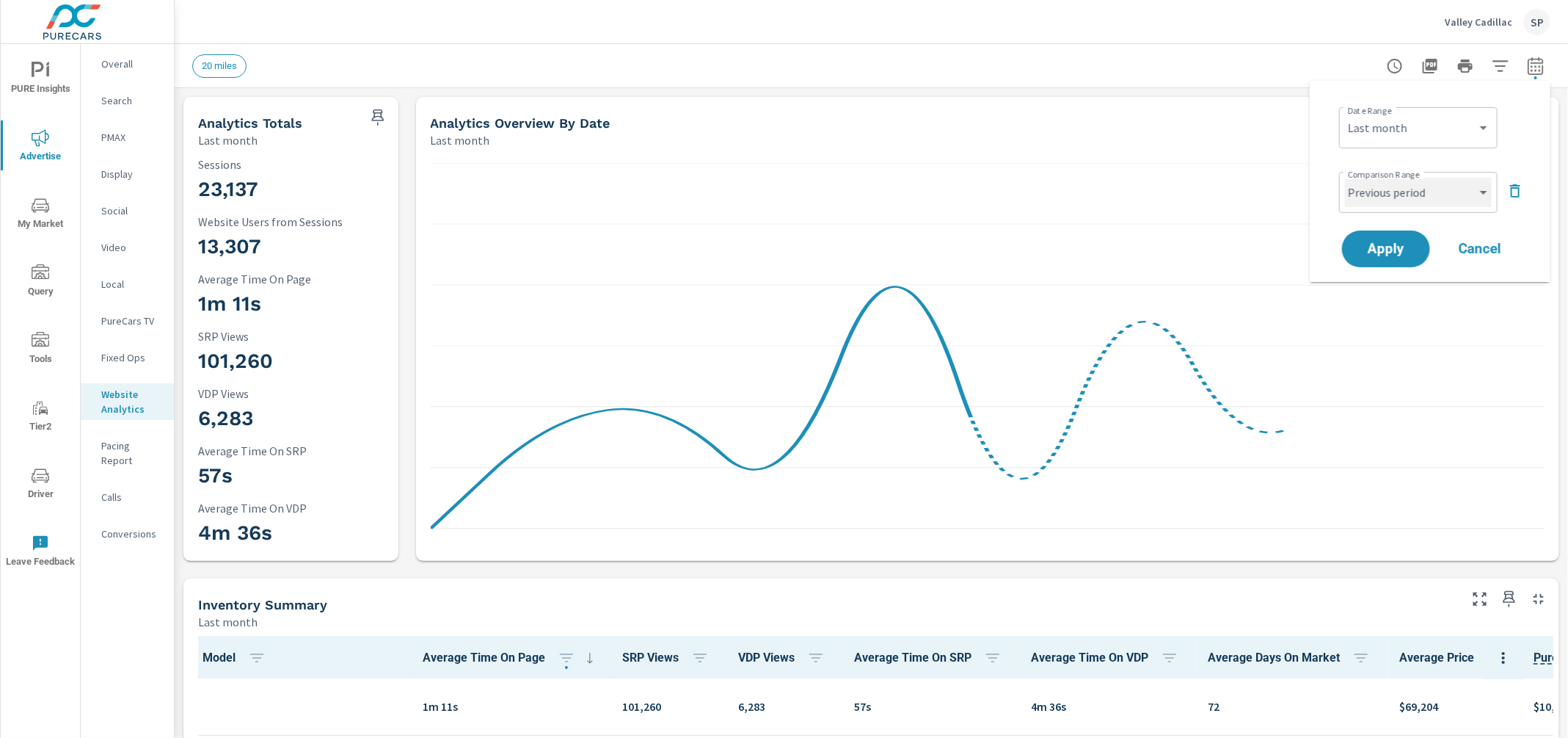
click at [1385, 195] on select "Custom Previous period Previous month Previous year" at bounding box center [1418, 191] width 146 height 29
click at [1345, 177] on select "Custom Previous period Previous month Previous year" at bounding box center [1418, 191] width 146 height 29
select select "Previous month"
click at [1382, 242] on span "Apply" at bounding box center [1386, 250] width 60 height 14
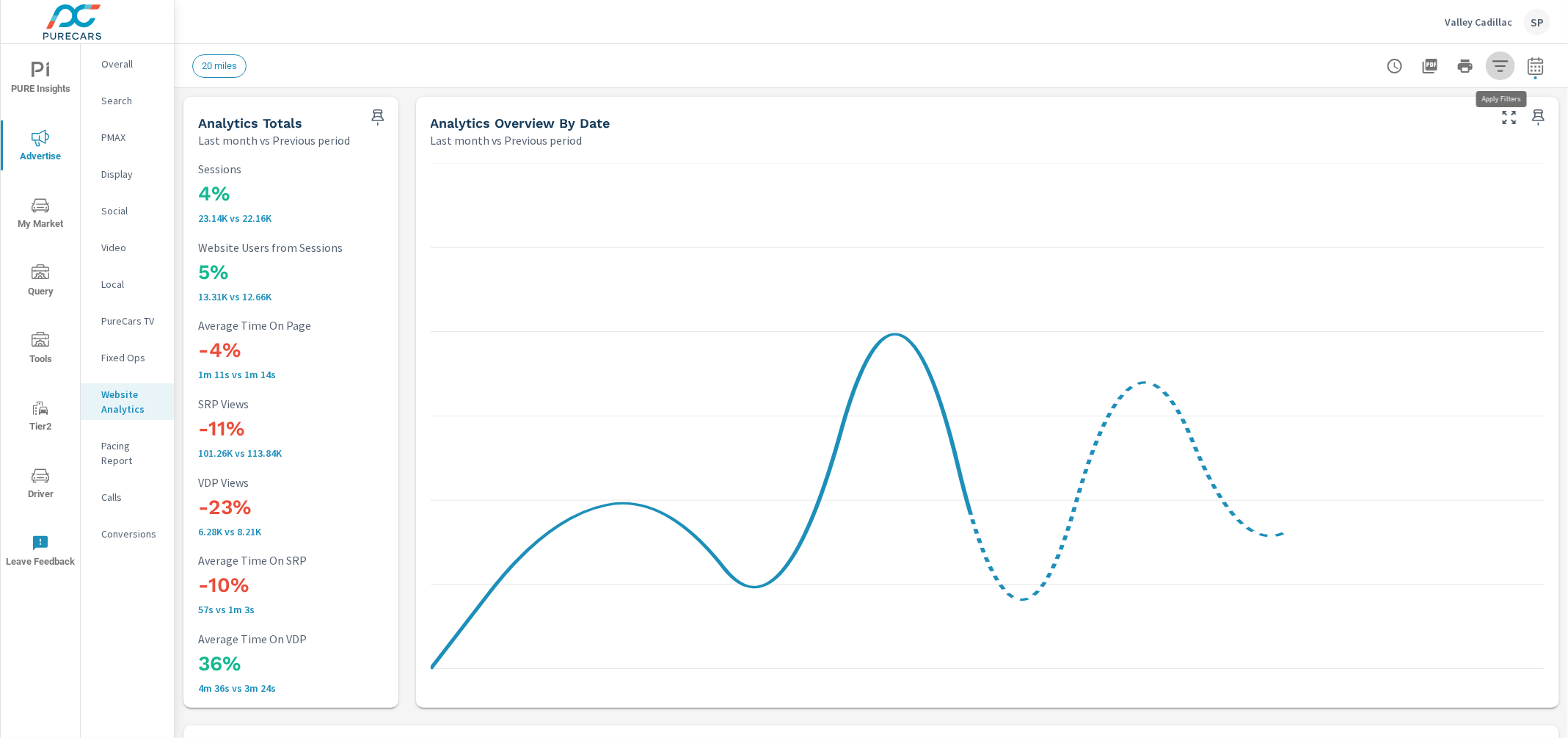
click at [1496, 73] on icon "button" at bounding box center [1500, 66] width 18 height 18
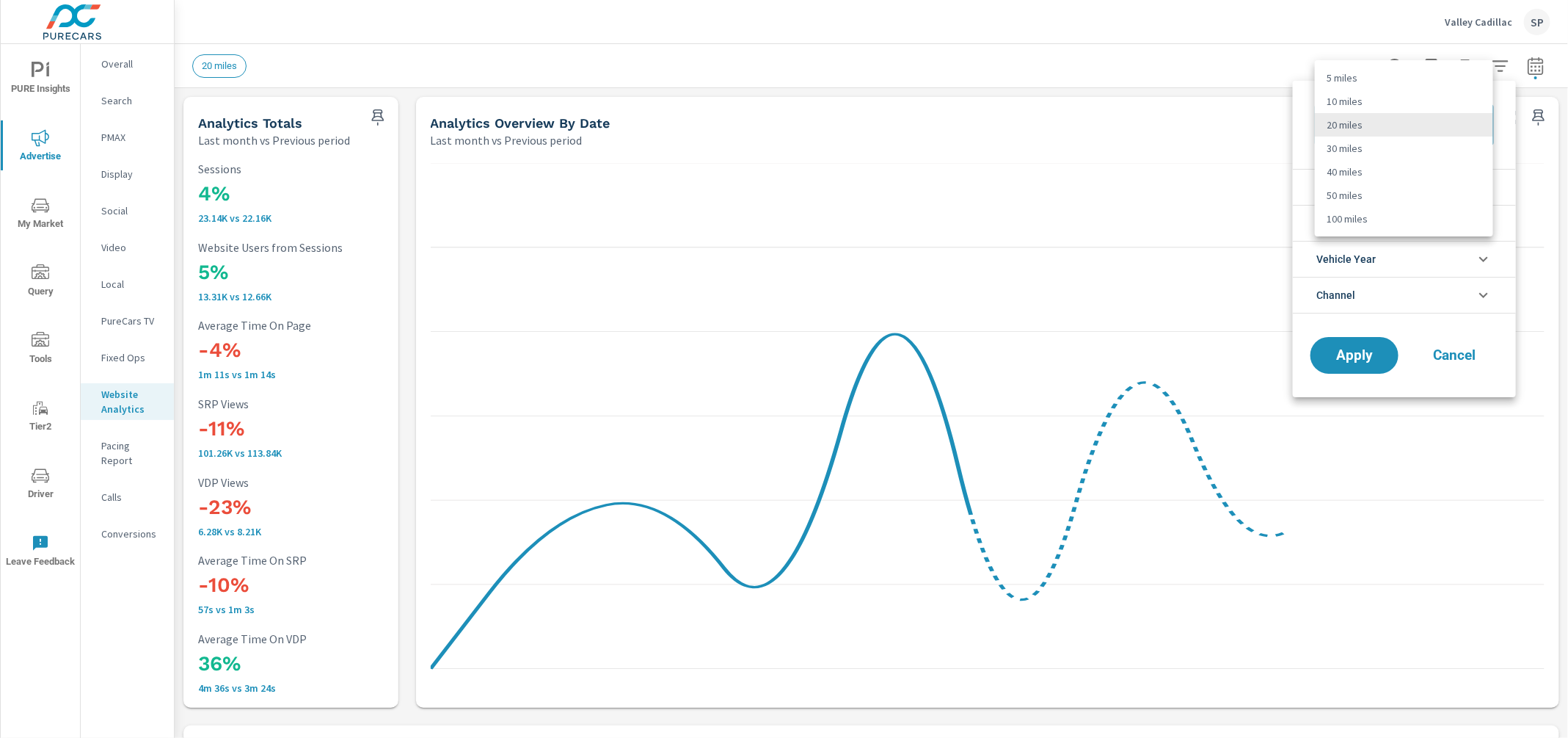
click at [1447, 128] on body "PURE Insights Advertise My Market Query Tools Tier2 Driver Leave Feedback Overa…" at bounding box center [784, 369] width 1568 height 738
click at [1399, 199] on li "50 miles" at bounding box center [1404, 195] width 178 height 24
type Distance "50"
click at [1343, 354] on span "Apply" at bounding box center [1355, 355] width 60 height 14
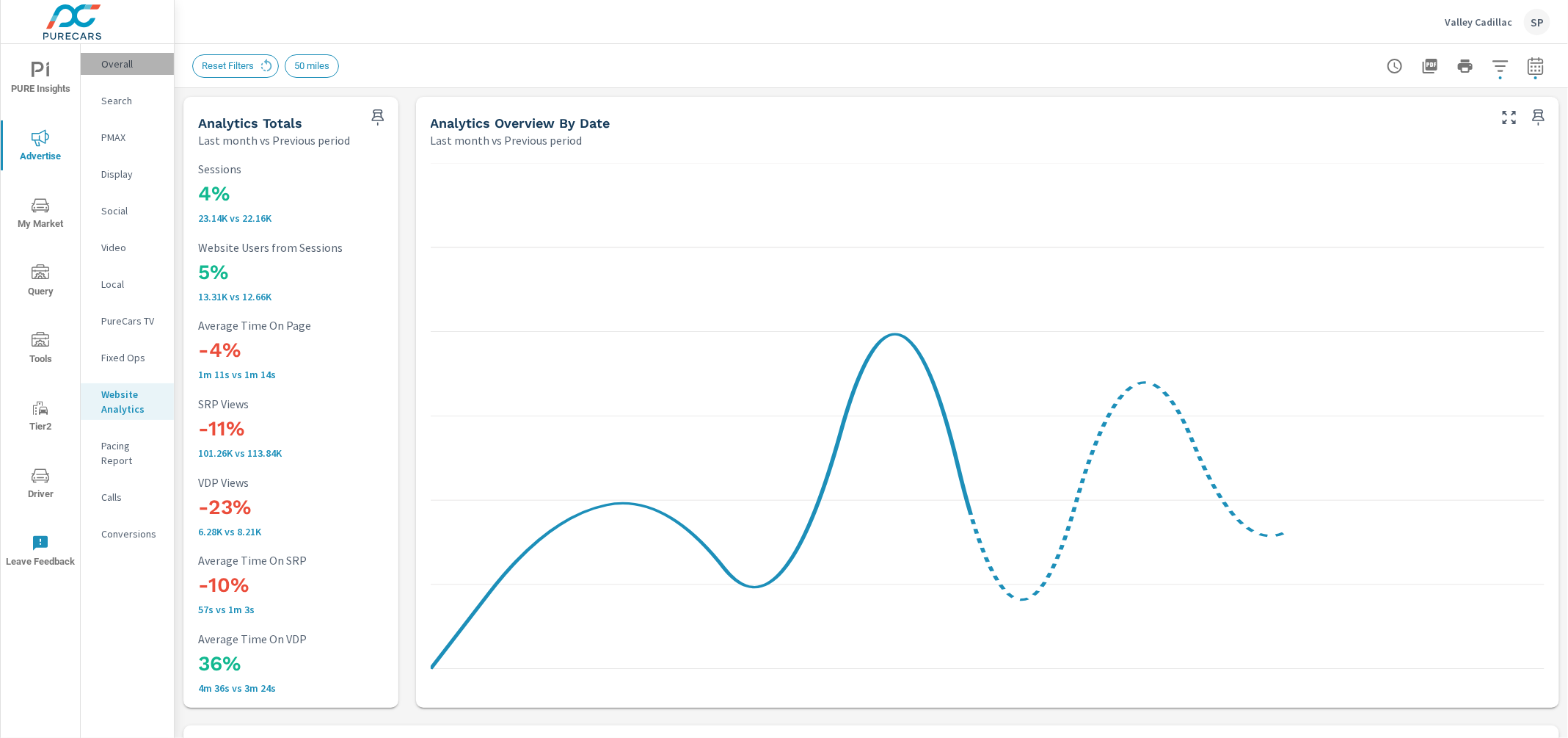
click at [115, 66] on p "Overall" at bounding box center [131, 63] width 61 height 15
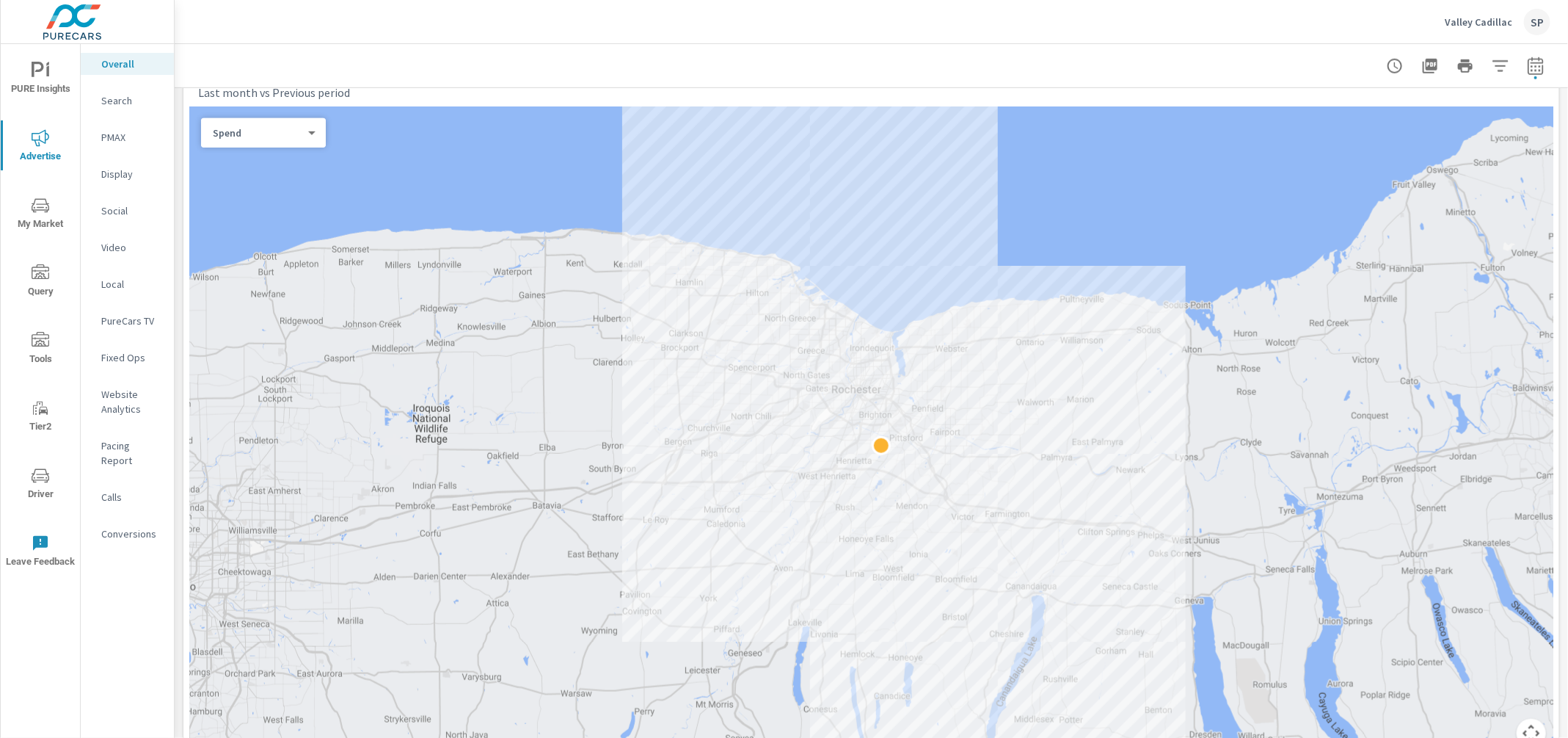
scroll to position [2021, 0]
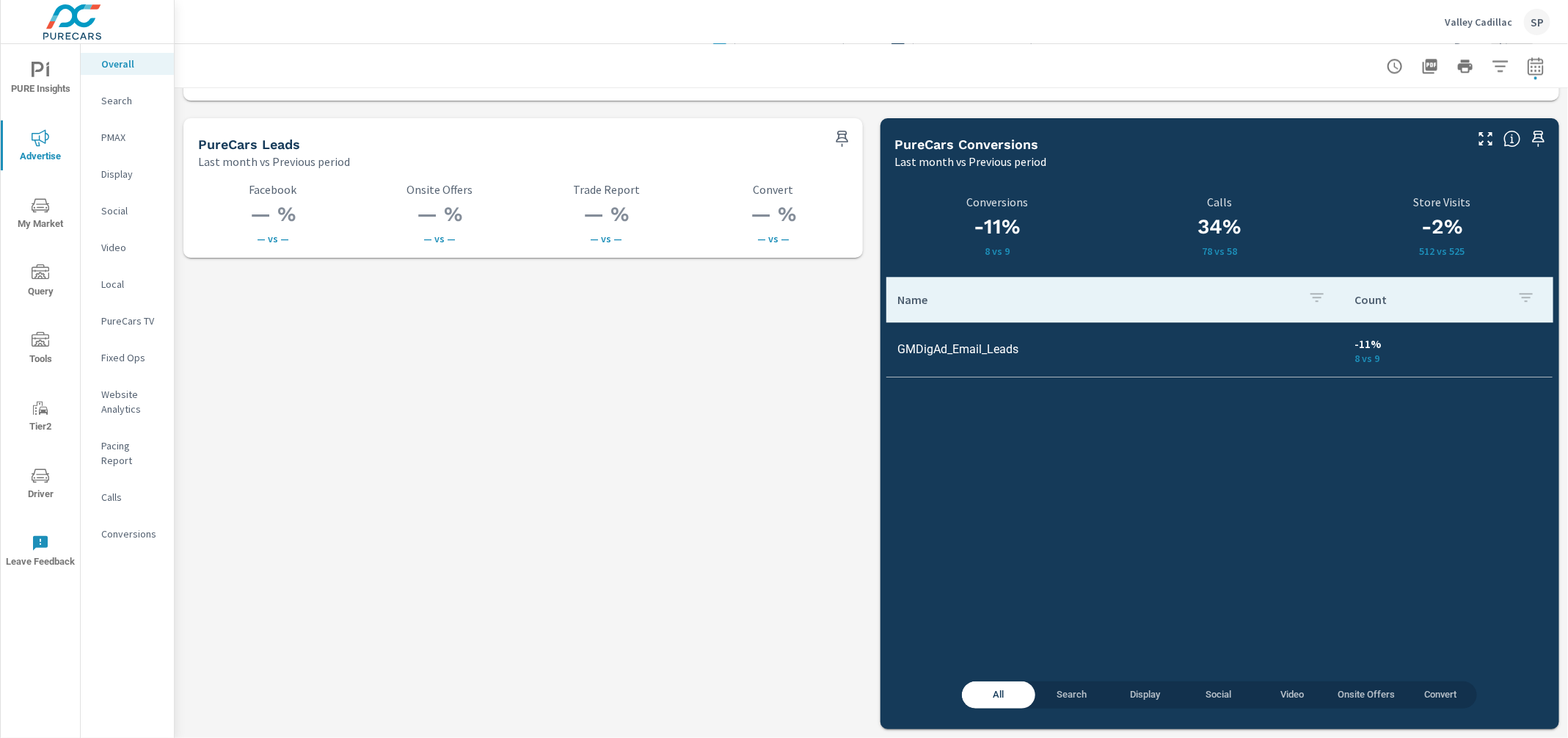
click at [25, 77] on span "PURE Insights" at bounding box center [41, 79] width 71 height 36
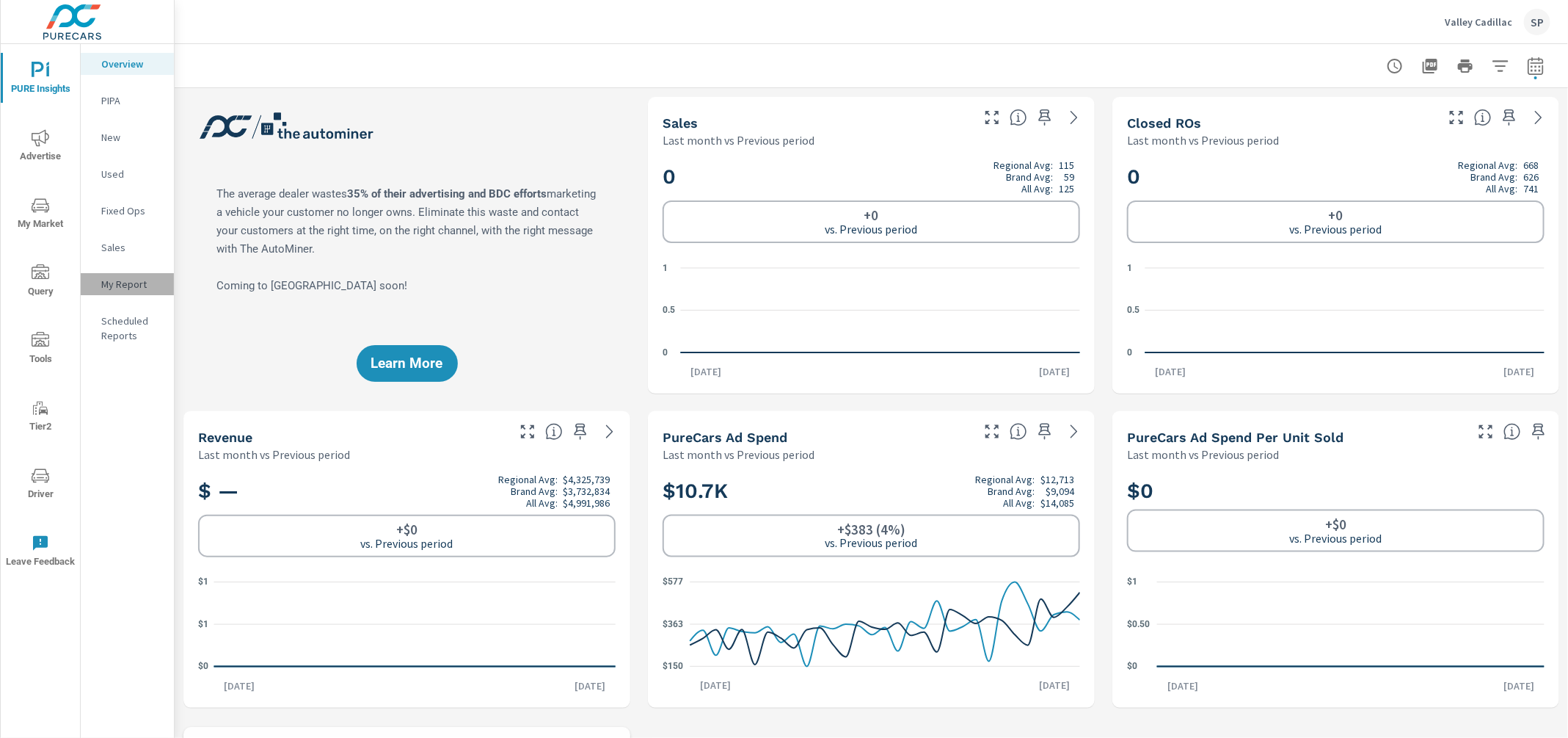
click at [122, 283] on p "My Report" at bounding box center [131, 284] width 61 height 15
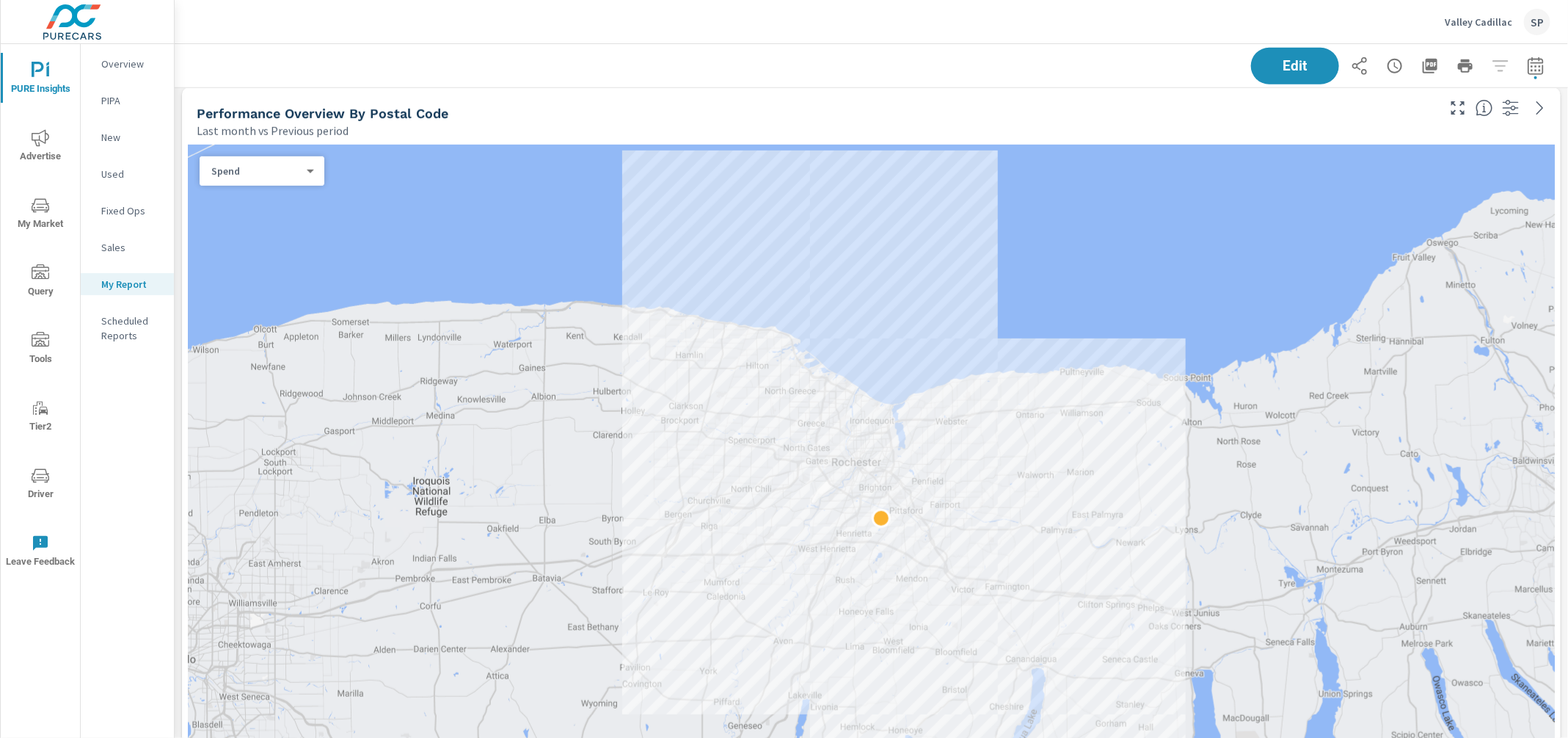
scroll to position [710, 0]
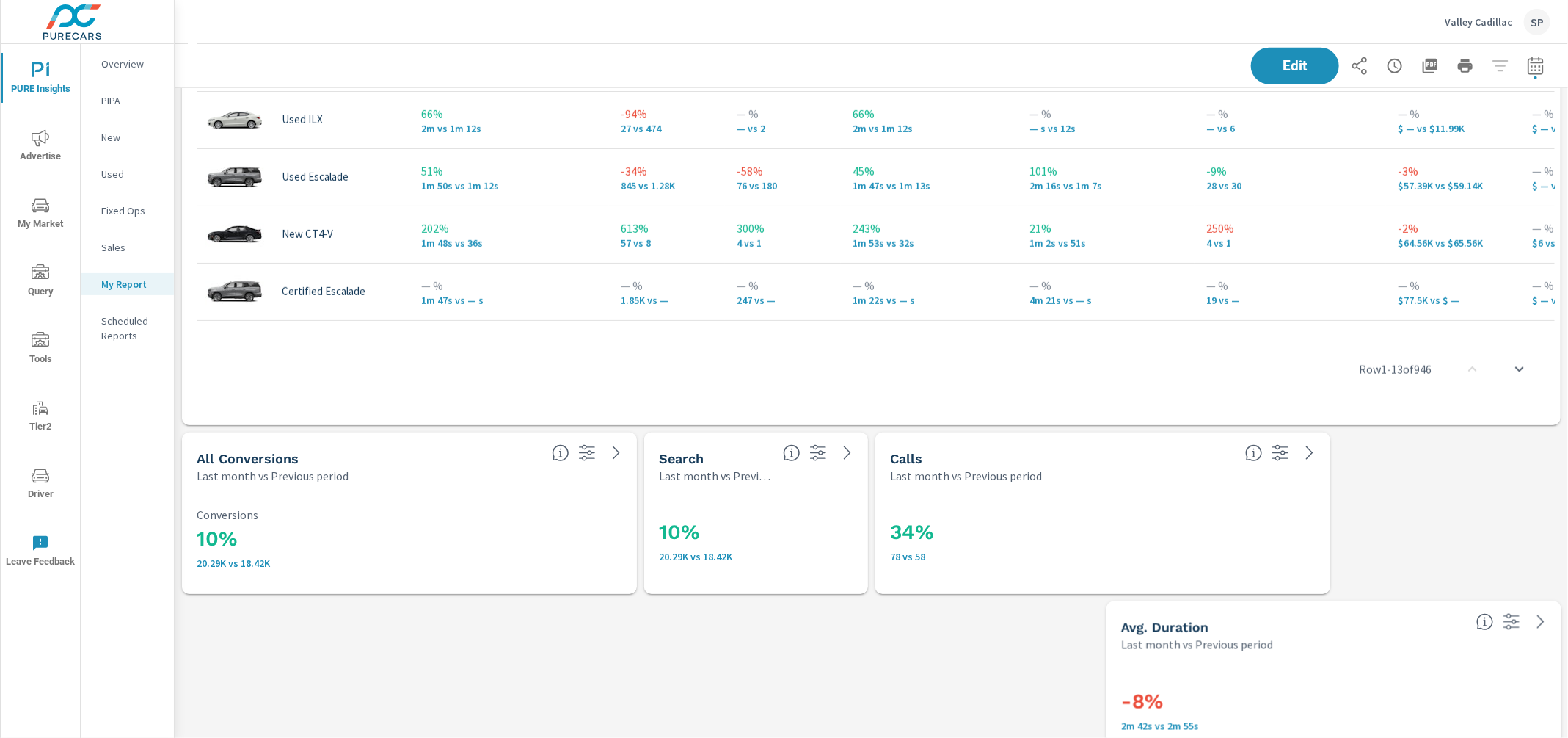
scroll to position [4253, 0]
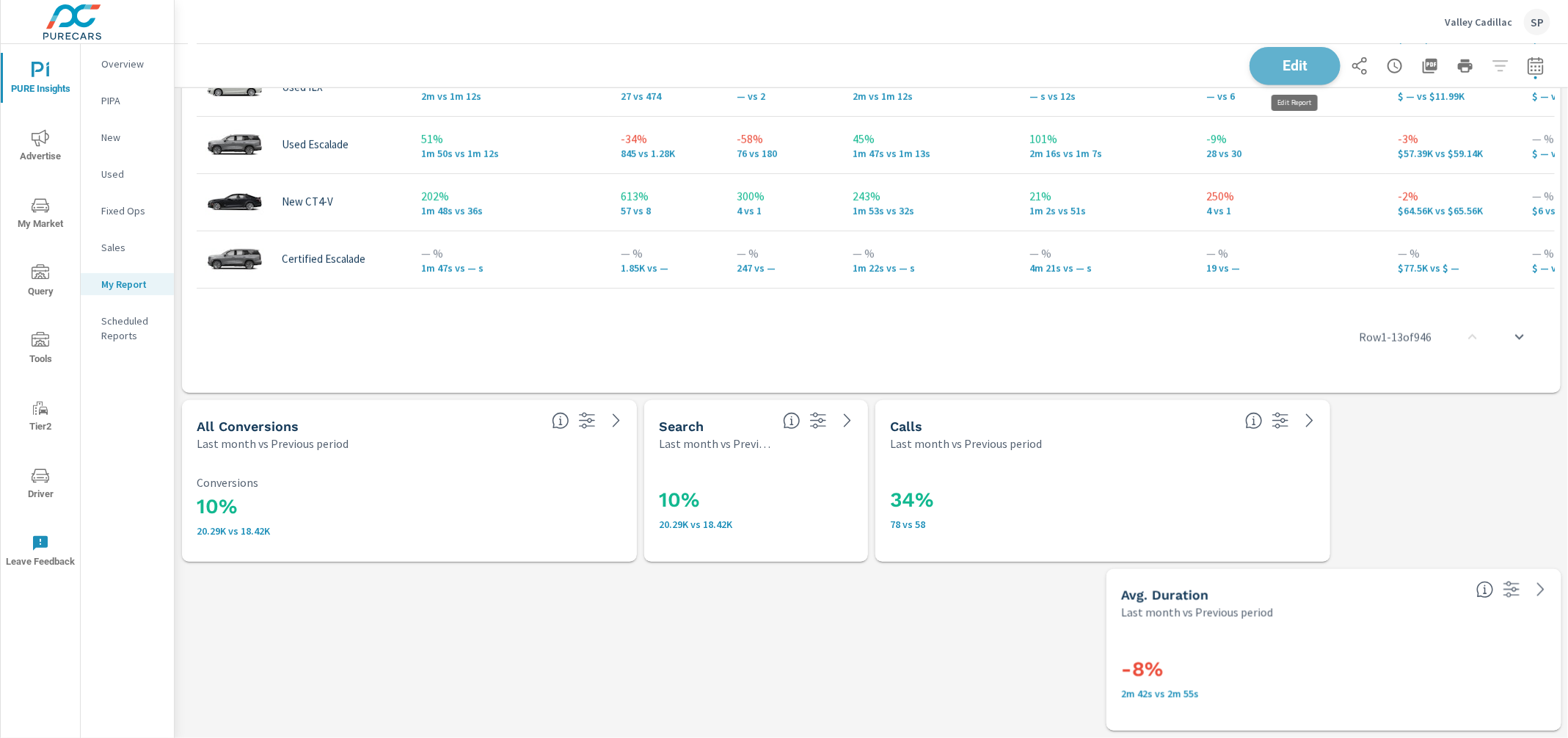
click at [1298, 56] on button "Edit" at bounding box center [1295, 65] width 91 height 38
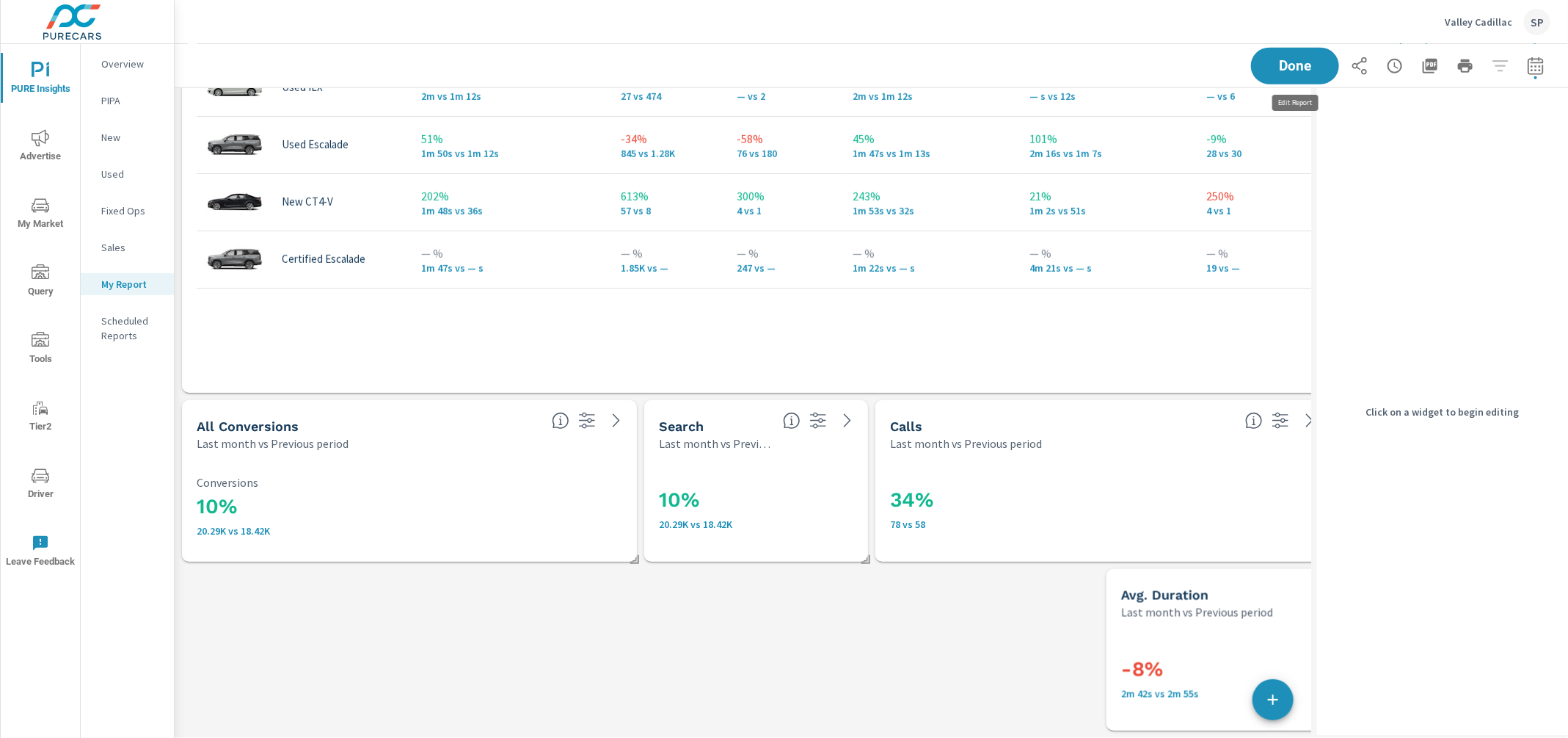
scroll to position [4904, 1138]
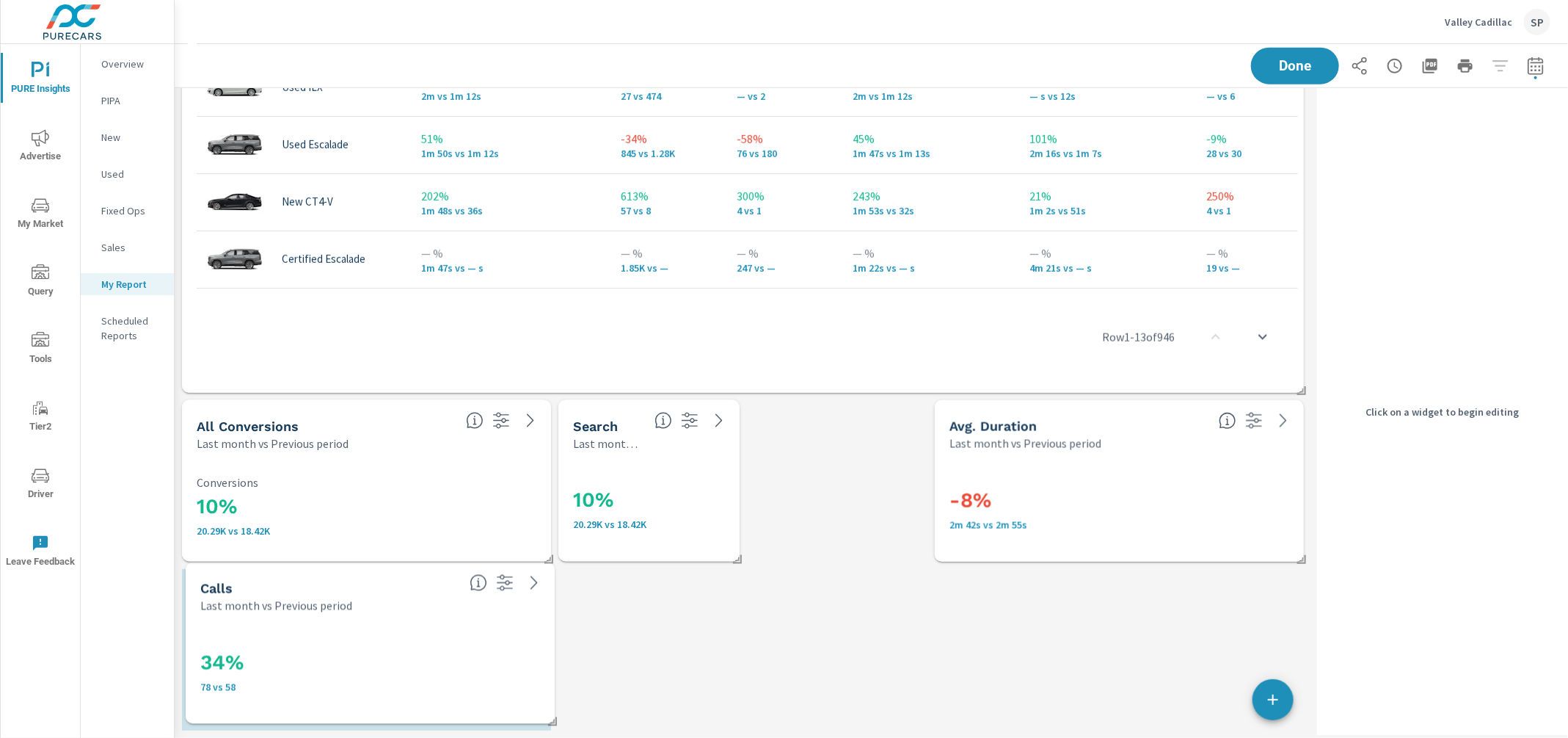
drag, startPoint x: 942, startPoint y: 480, endPoint x: 381, endPoint y: 642, distance: 583.9
click at [381, 642] on div "34% 78 vs 58" at bounding box center [369, 669] width 339 height 81
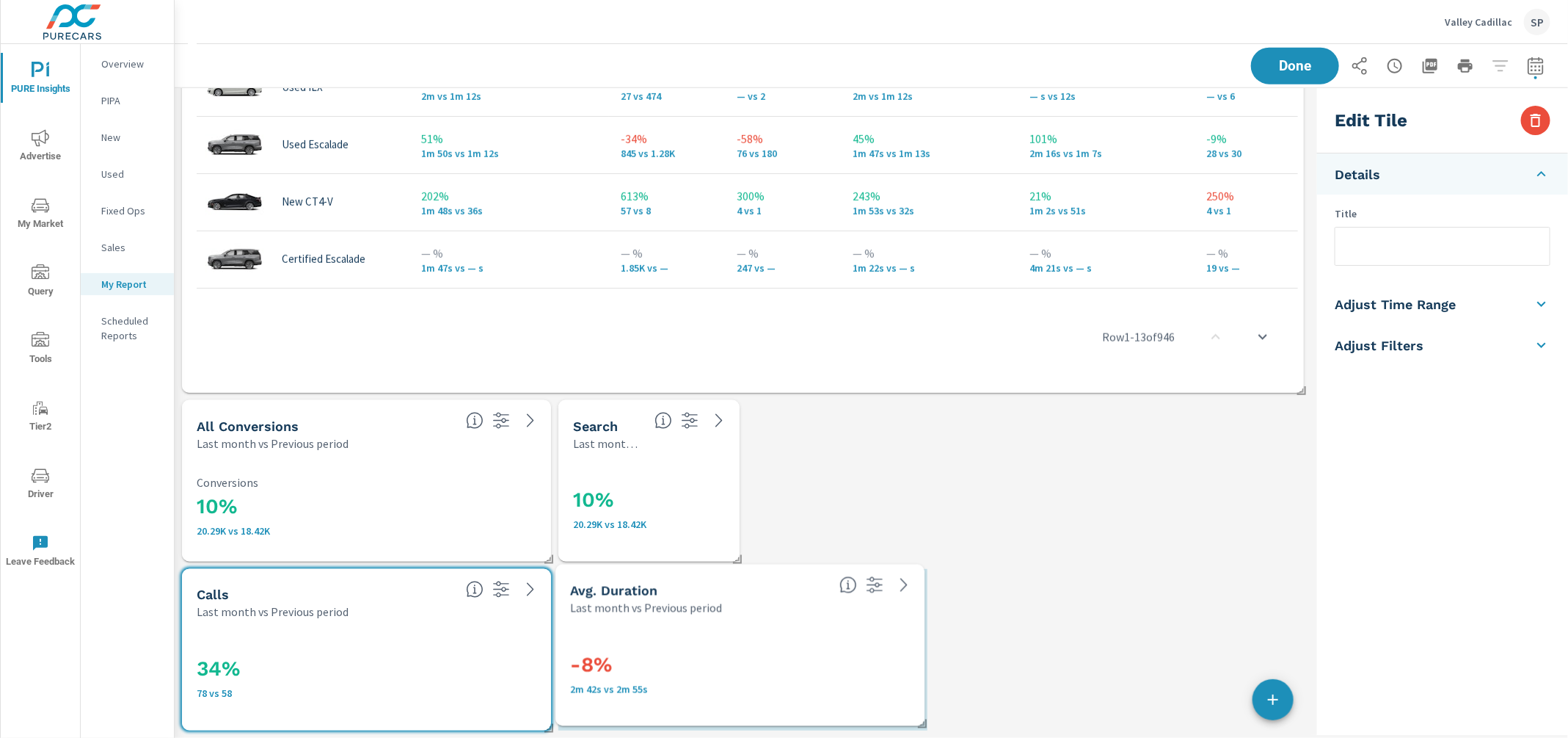
drag, startPoint x: 985, startPoint y: 507, endPoint x: 606, endPoint y: 672, distance: 413.4
click at [606, 672] on h3 "-8%" at bounding box center [739, 665] width 339 height 25
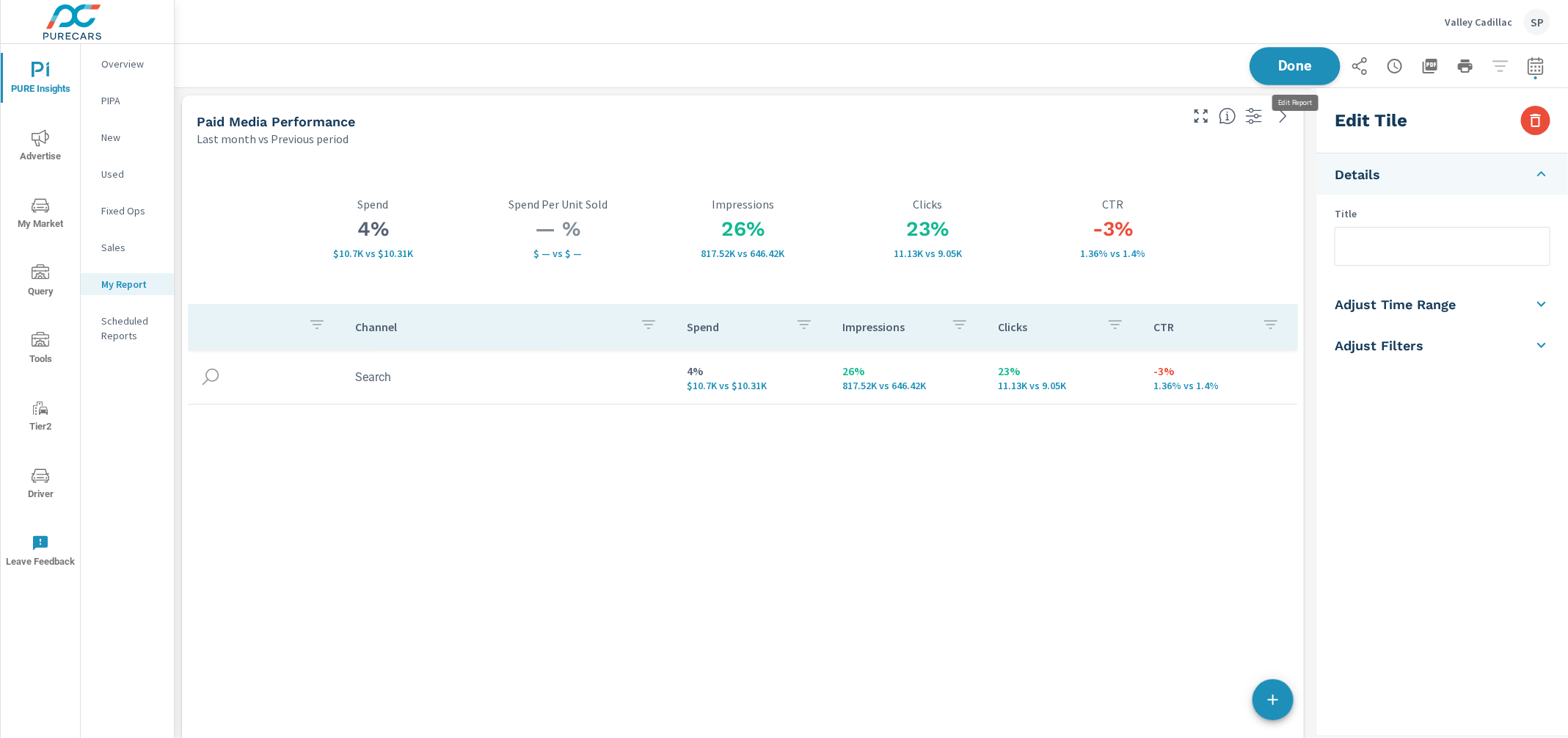
scroll to position [0, 0]
click at [1296, 67] on span "Done" at bounding box center [1295, 66] width 60 height 14
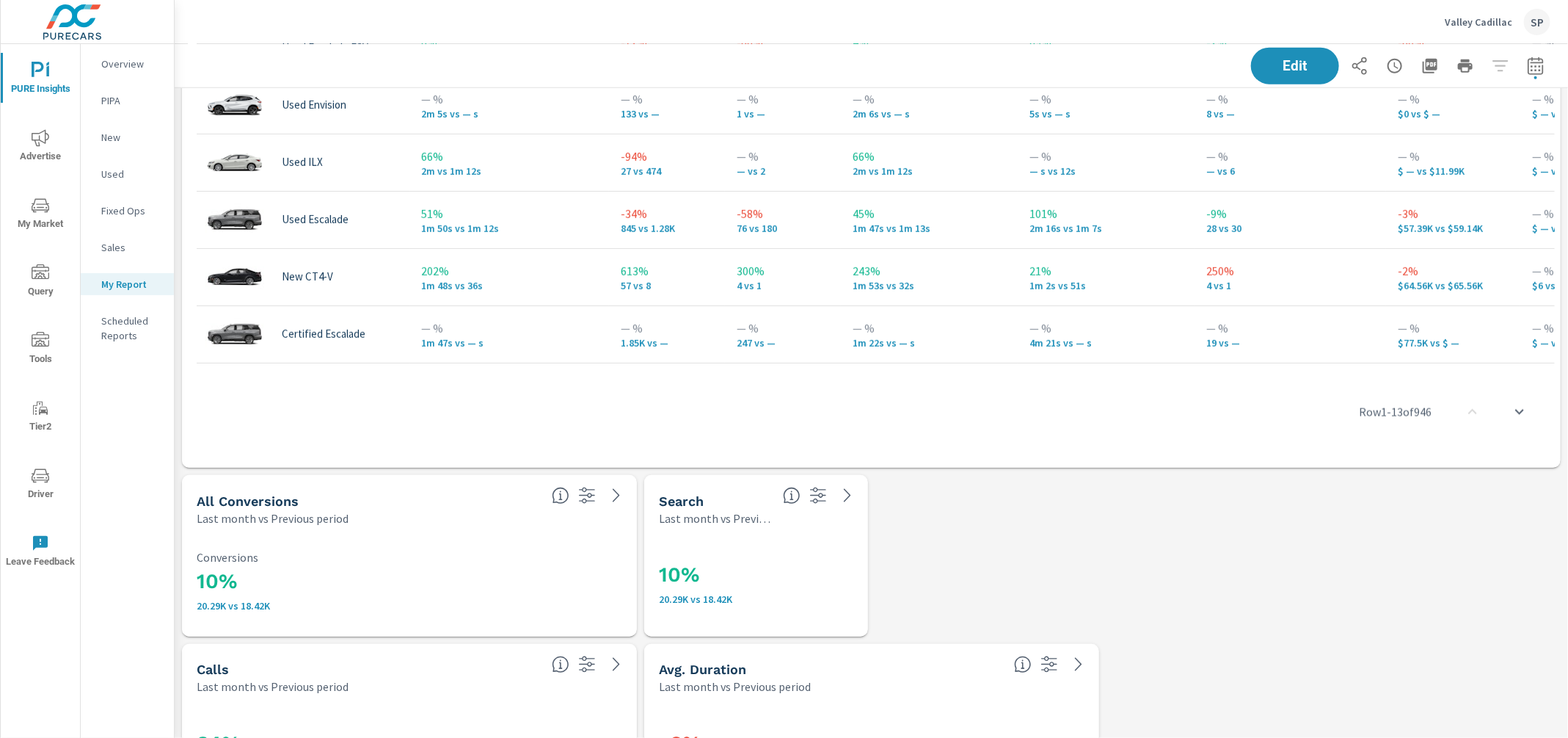
scroll to position [4253, 0]
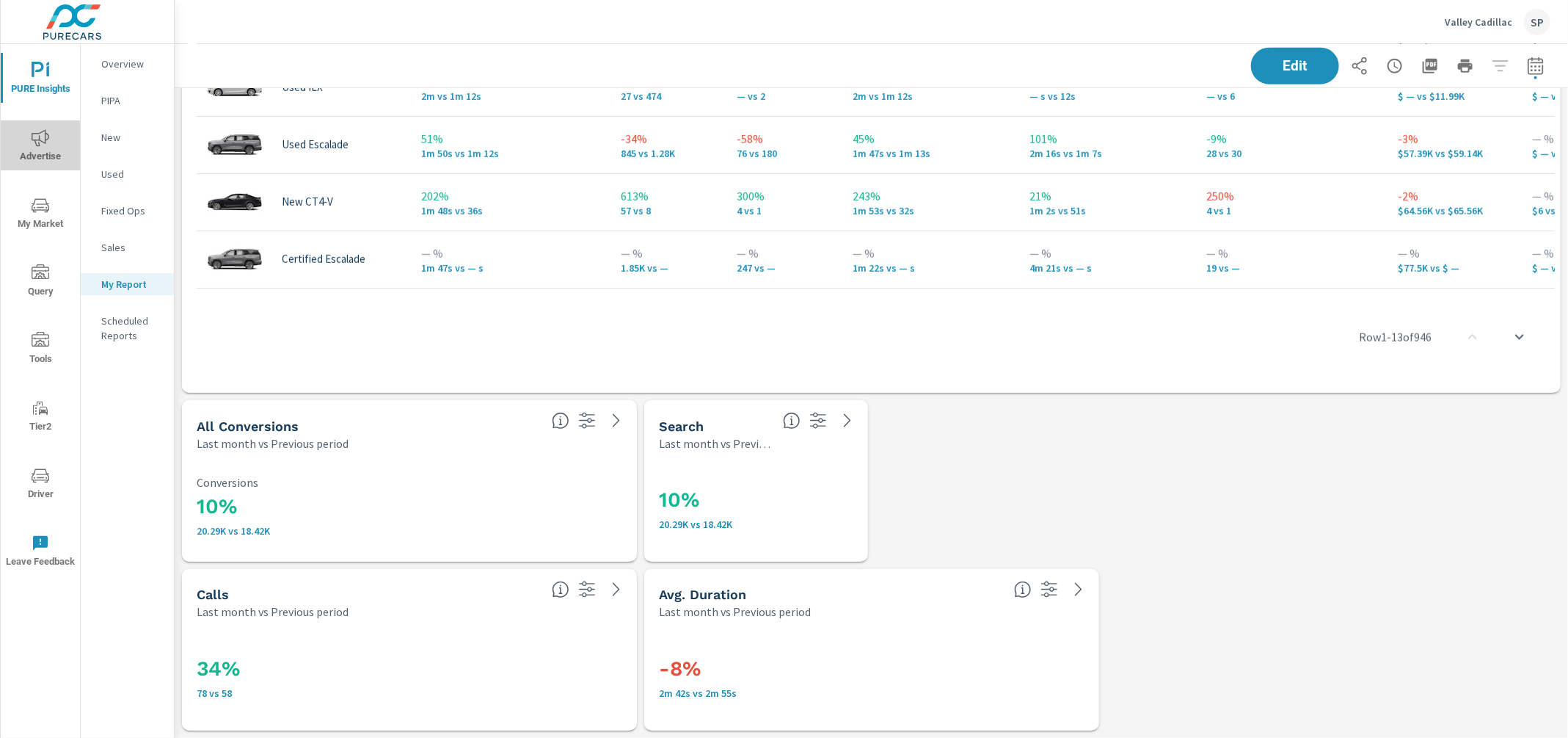
click at [54, 136] on span "Advertise" at bounding box center [41, 147] width 71 height 36
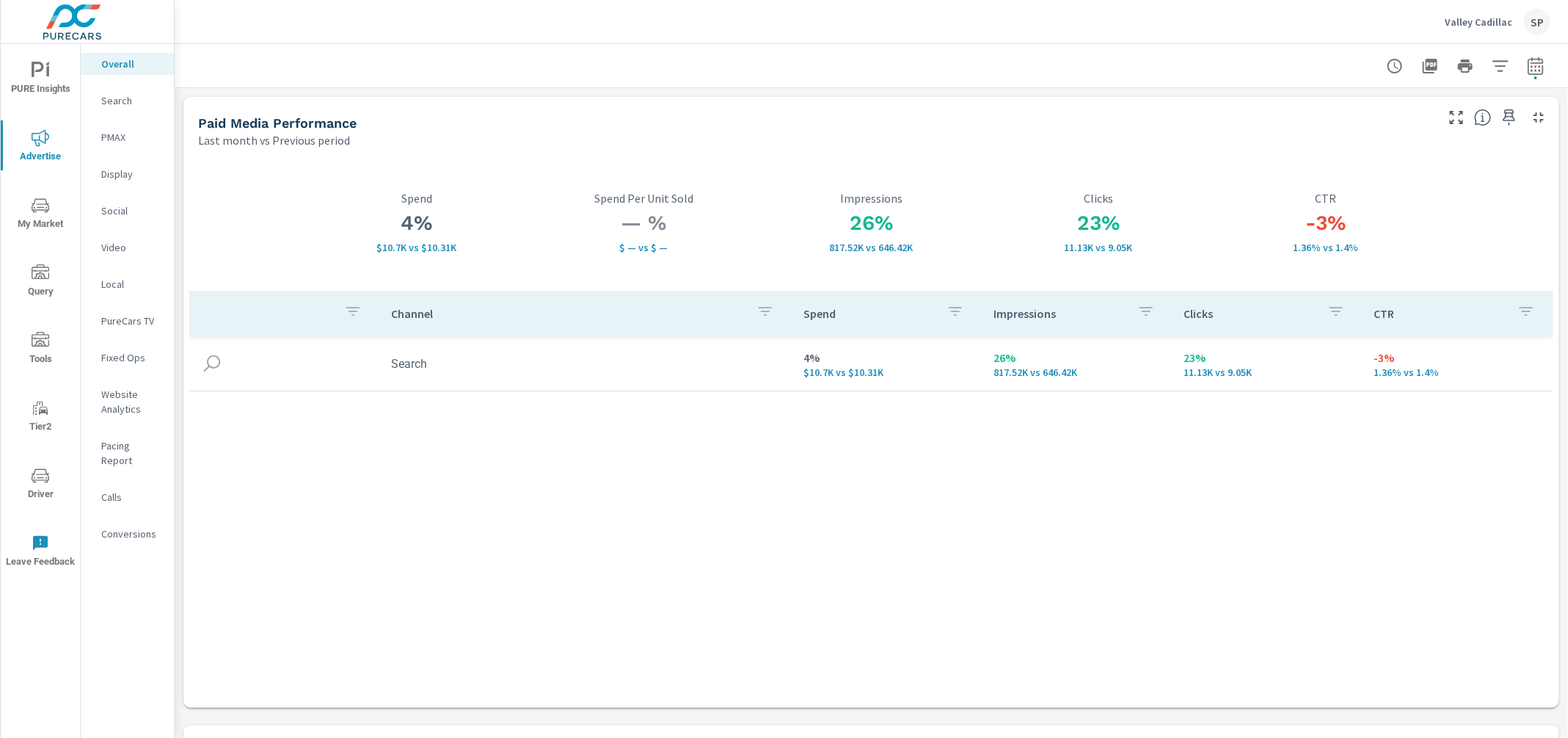
click at [107, 101] on p "Search" at bounding box center [131, 101] width 61 height 15
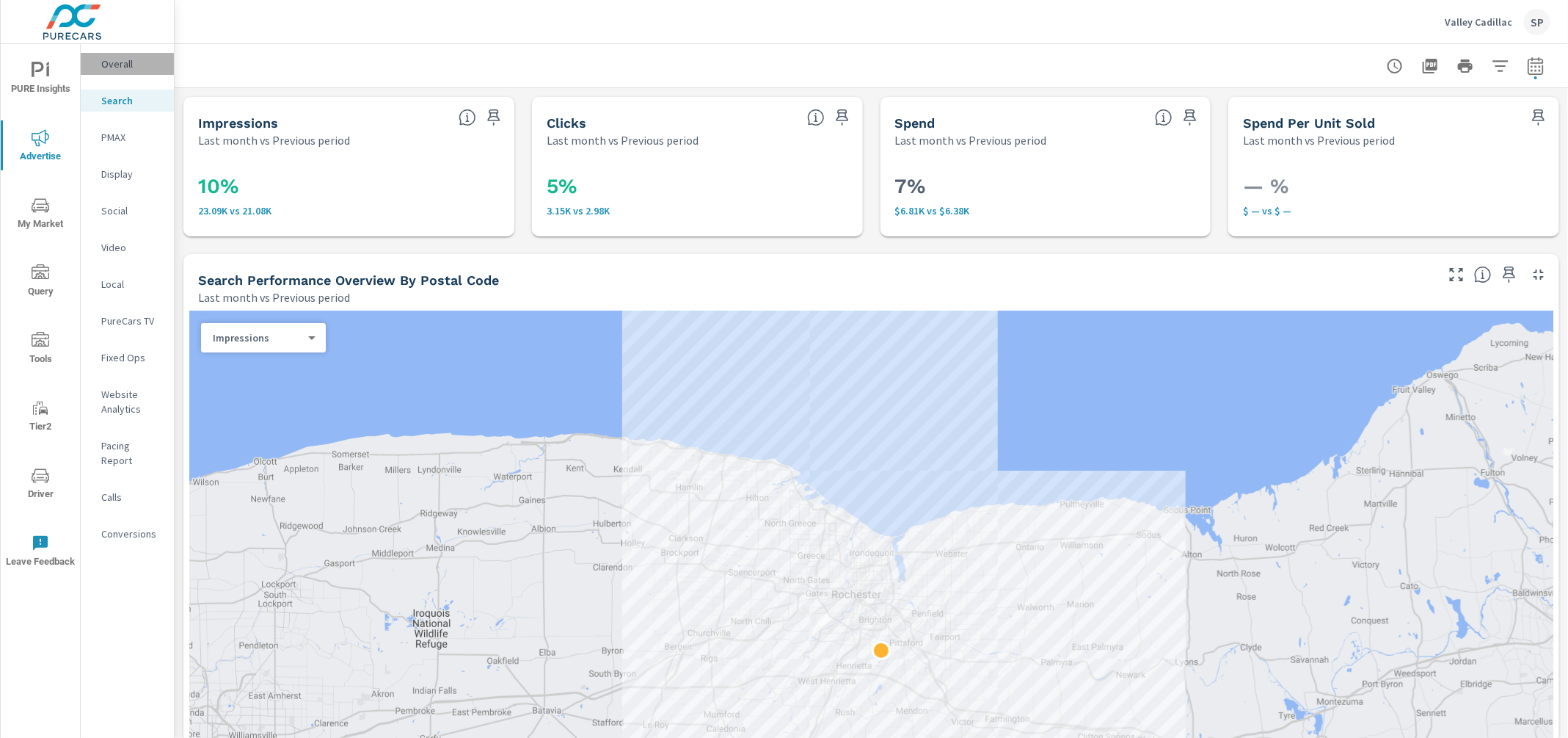
click at [127, 60] on p "Overall" at bounding box center [131, 63] width 61 height 15
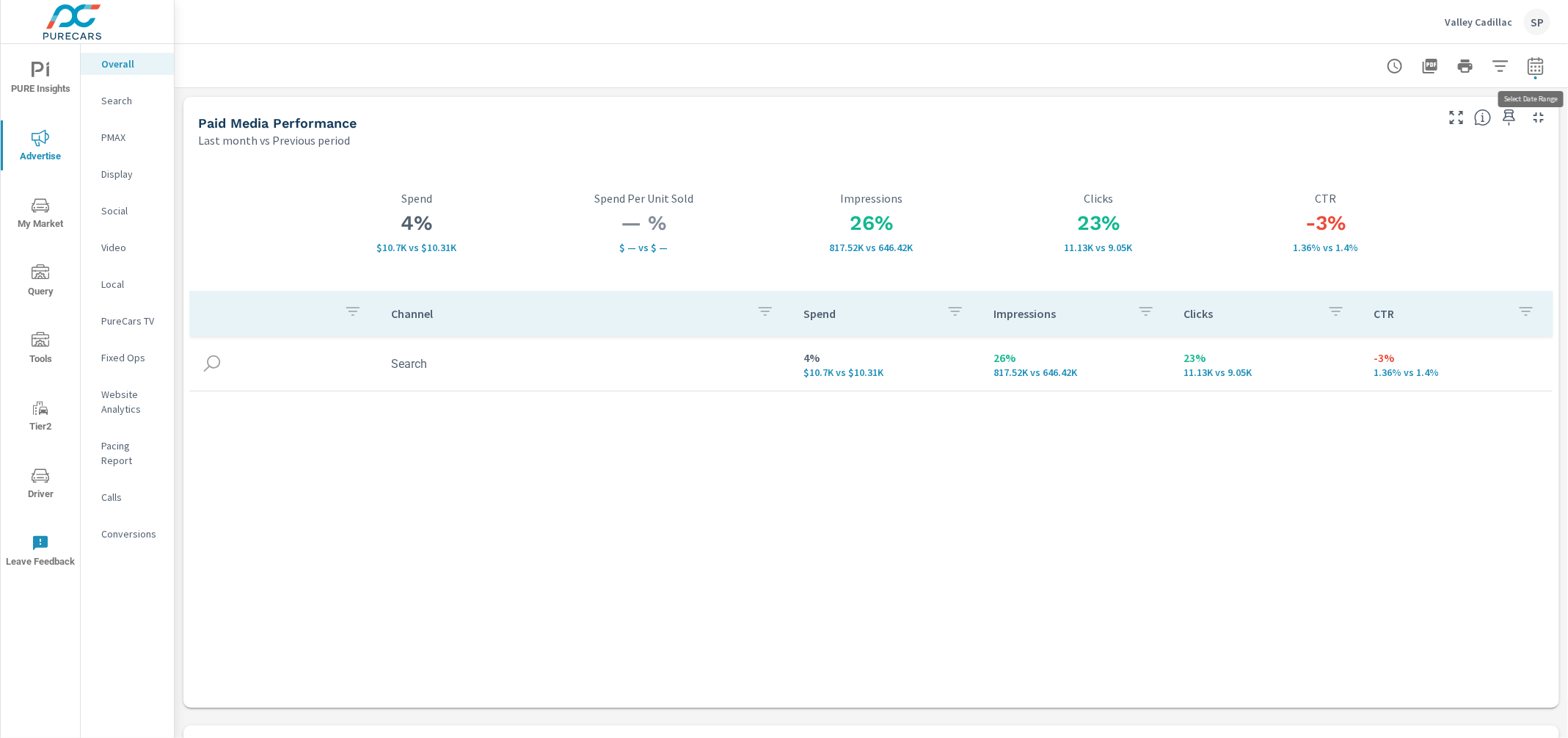
click at [1535, 68] on icon "button" at bounding box center [1535, 66] width 18 height 18
select select "Last month"
select select "Previous period"
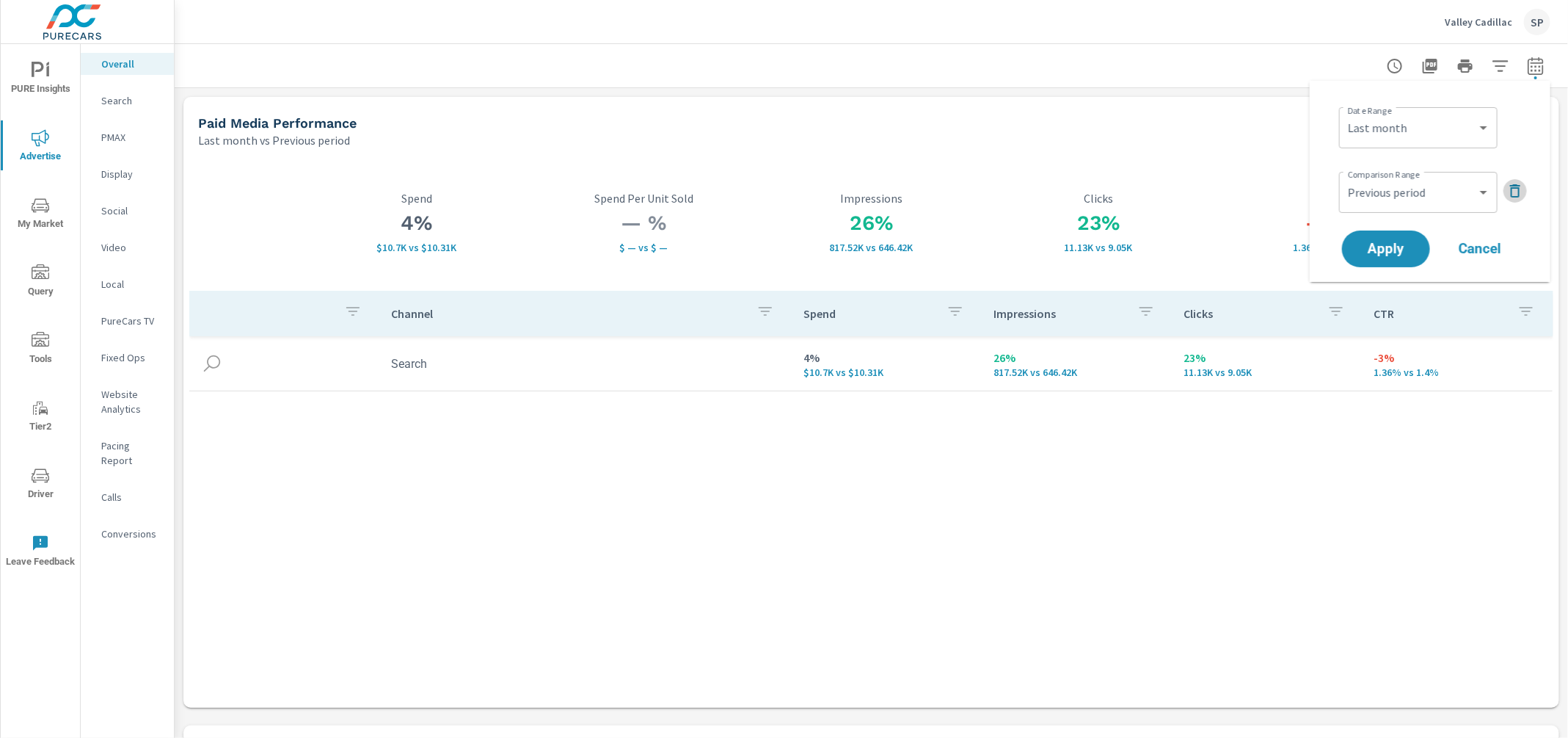
click at [1517, 185] on icon "button" at bounding box center [1515, 190] width 11 height 13
click at [1385, 210] on span "Apply" at bounding box center [1386, 208] width 60 height 14
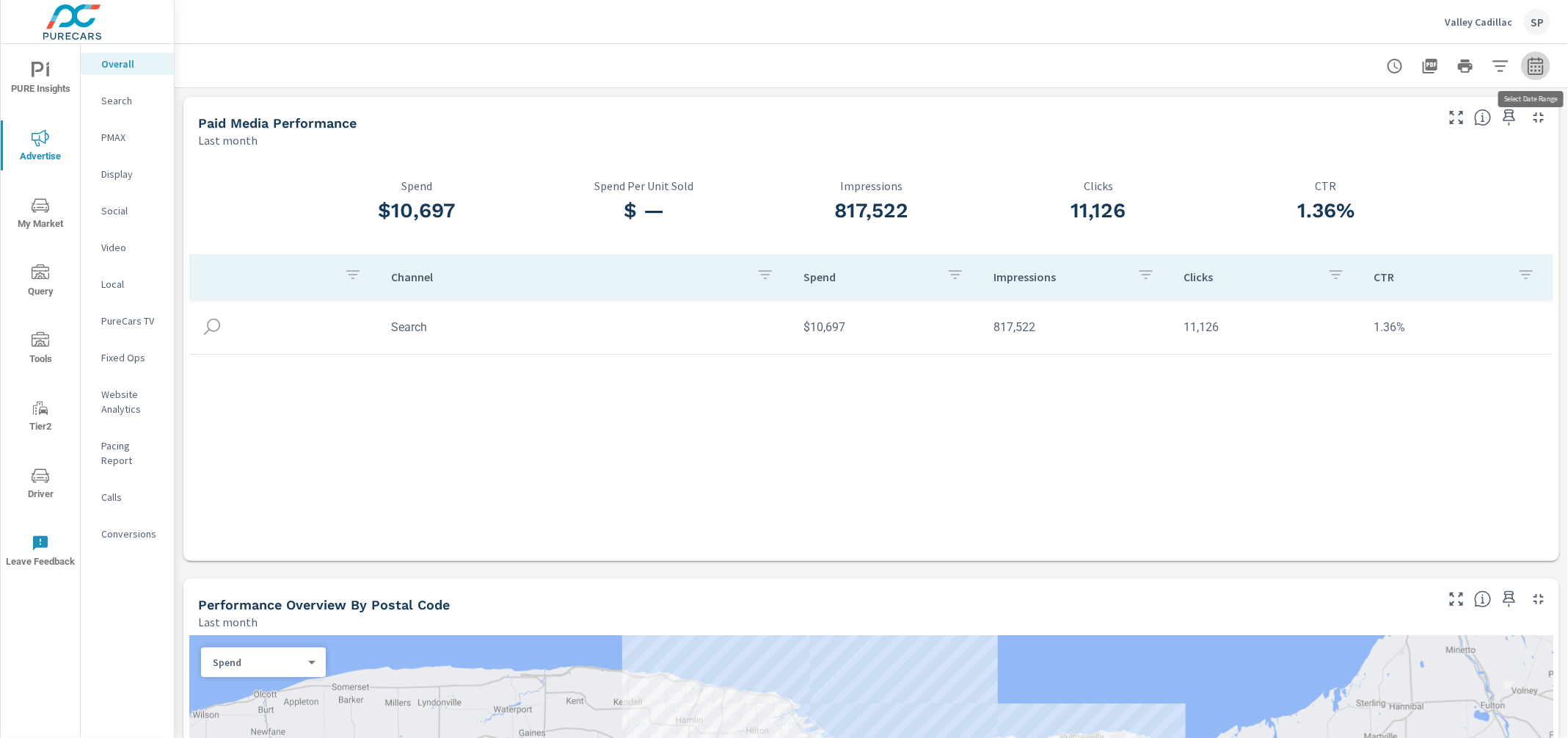
click at [1537, 71] on icon "button" at bounding box center [1535, 66] width 18 height 18
select select "Last month"
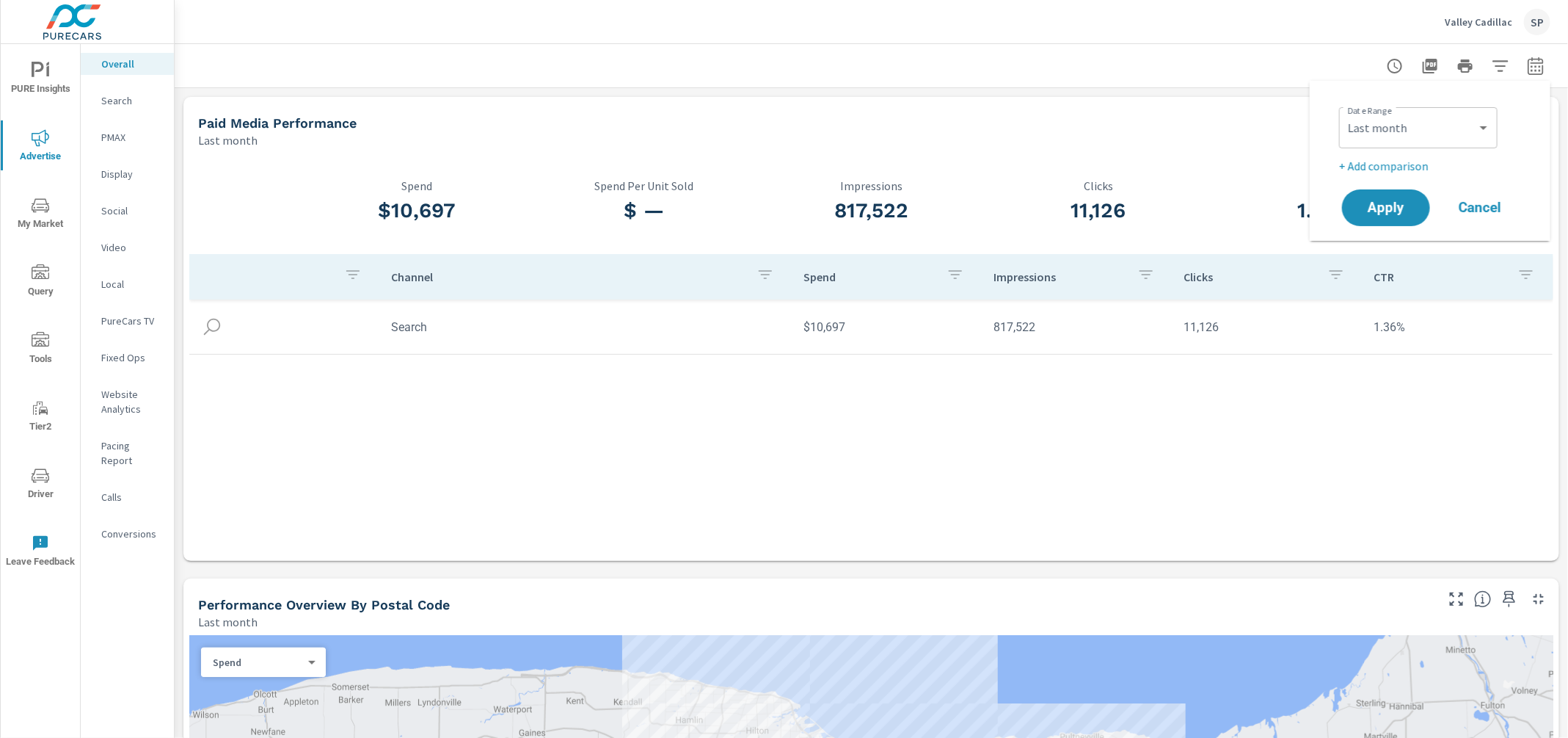
click at [1388, 167] on p "+ Add comparison" at bounding box center [1432, 166] width 188 height 18
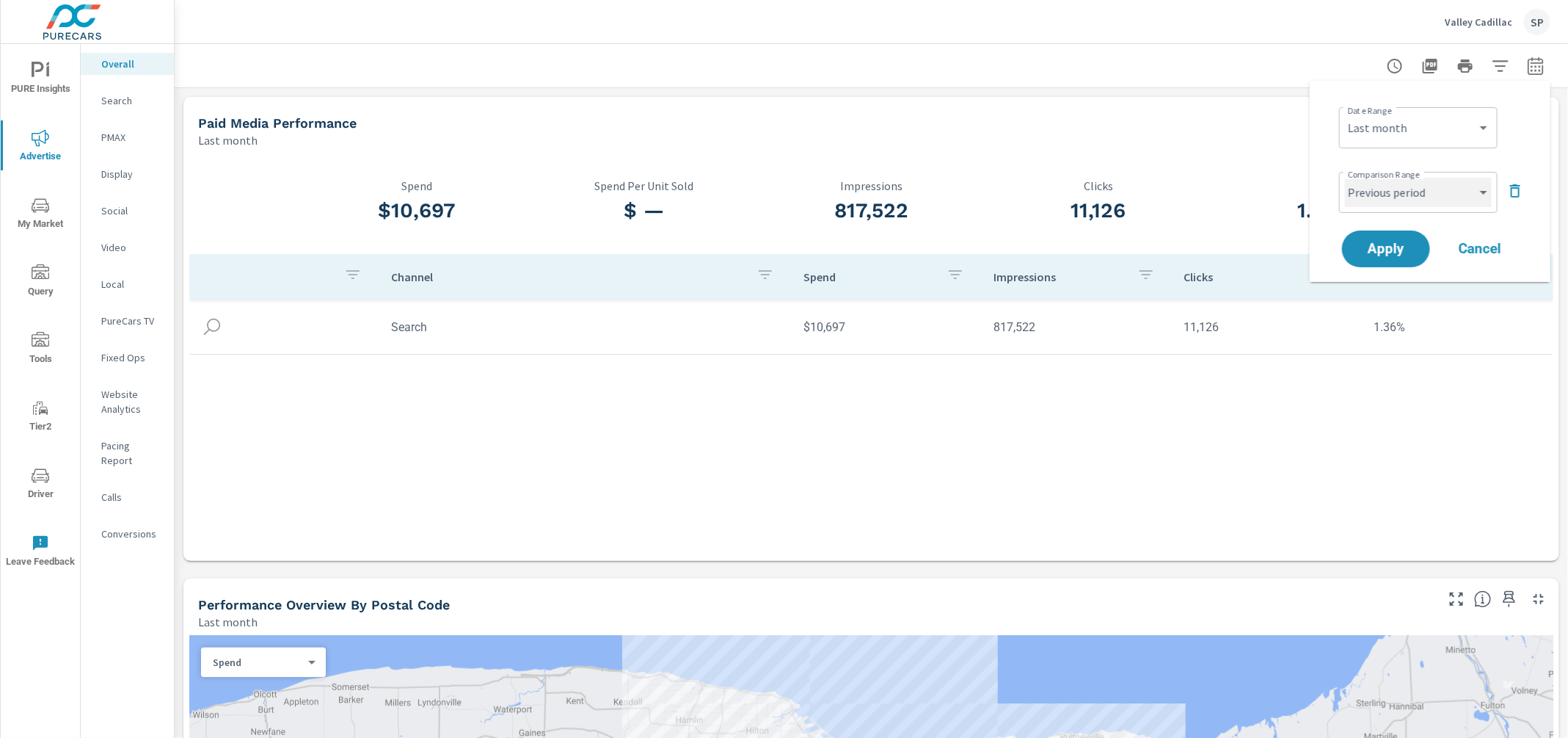
click at [1382, 197] on select "Custom Previous period Previous month Previous year" at bounding box center [1418, 191] width 146 height 29
click at [1345, 177] on select "Custom Previous period Previous month Previous year" at bounding box center [1418, 191] width 146 height 29
select select "Previous month"
click at [1377, 246] on span "Apply" at bounding box center [1386, 250] width 60 height 14
